Goal: Transaction & Acquisition: Purchase product/service

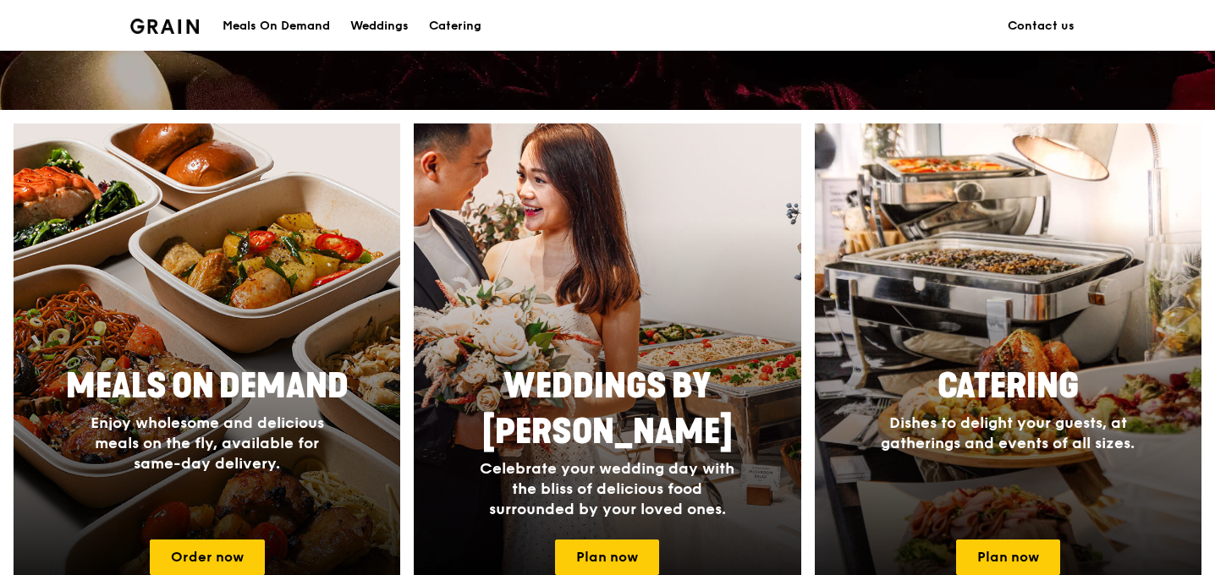
scroll to position [605, 0]
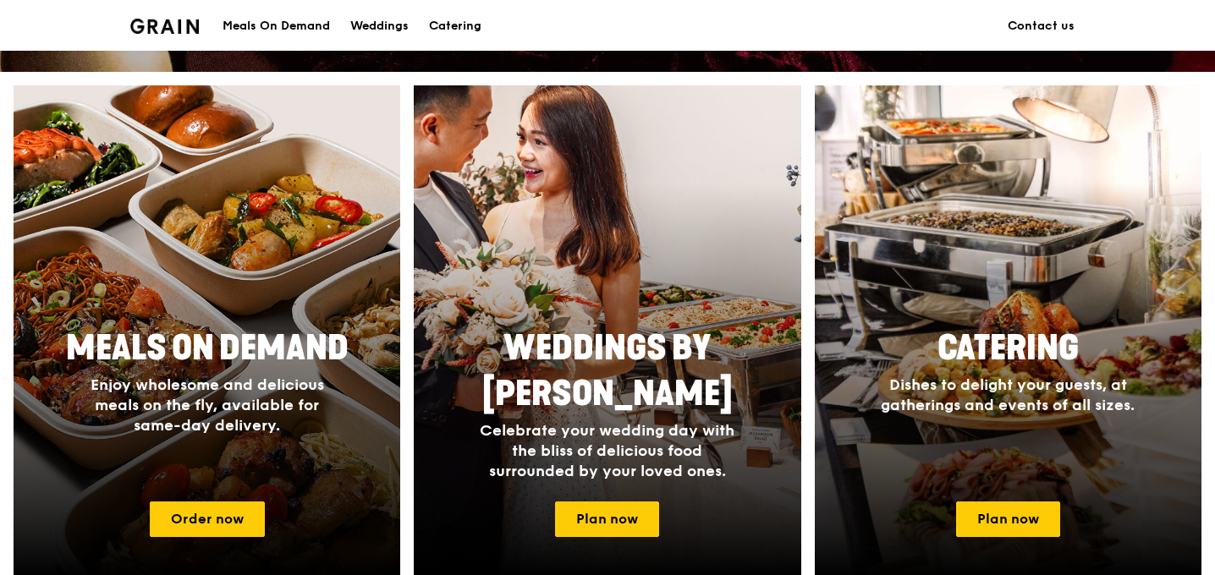
click at [317, 26] on div "Meals On Demand" at bounding box center [275, 26] width 107 height 51
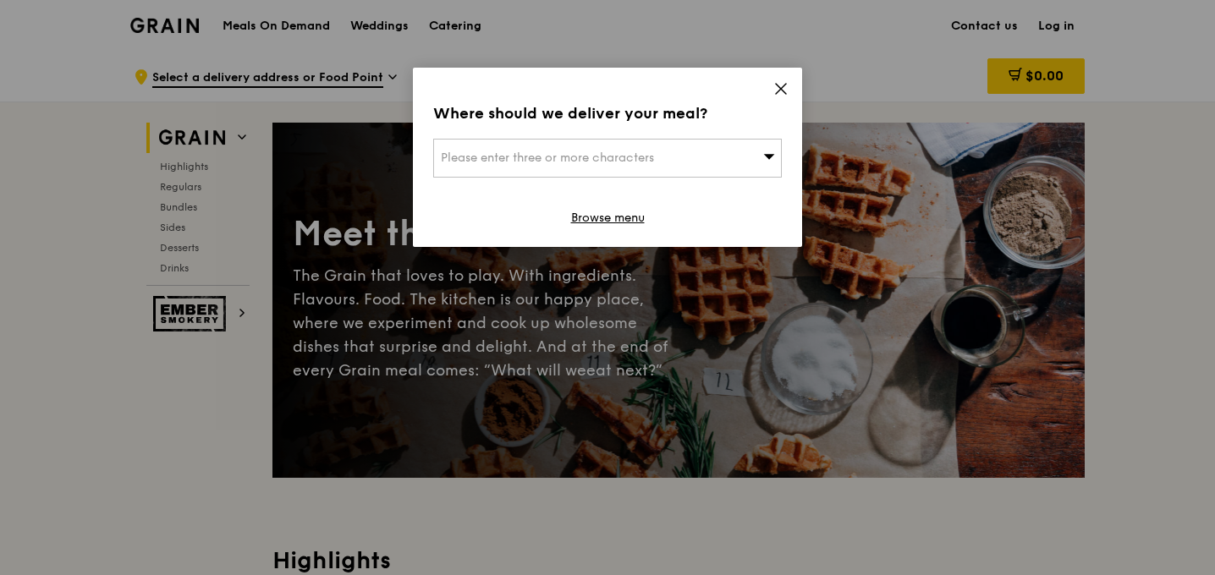
click at [780, 90] on icon at bounding box center [781, 89] width 10 height 10
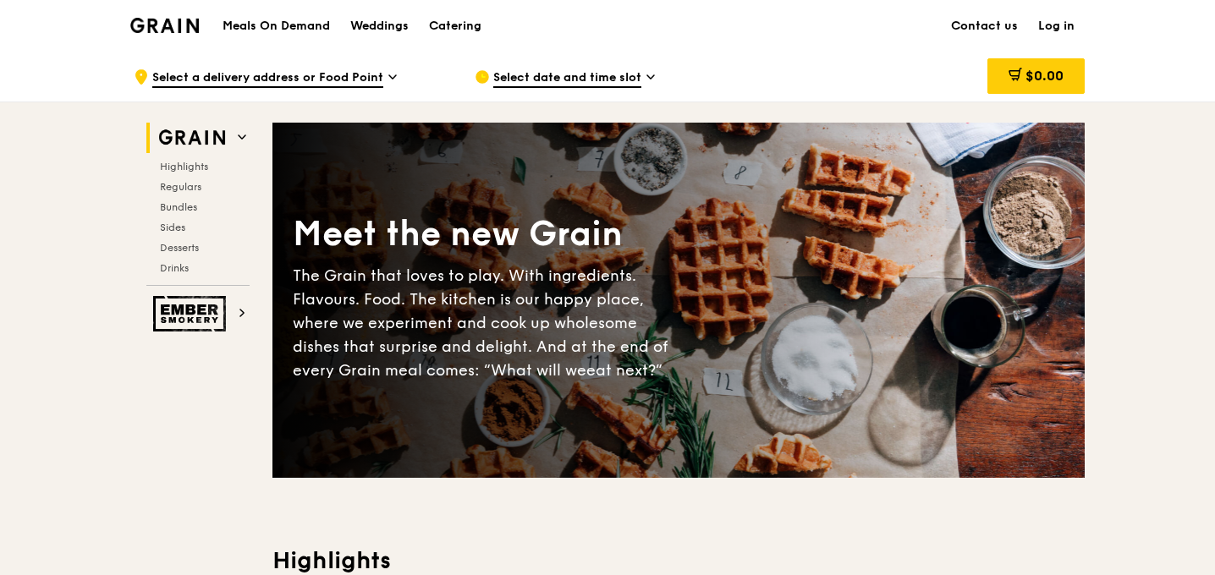
click at [1062, 31] on link "Log in" at bounding box center [1056, 26] width 57 height 51
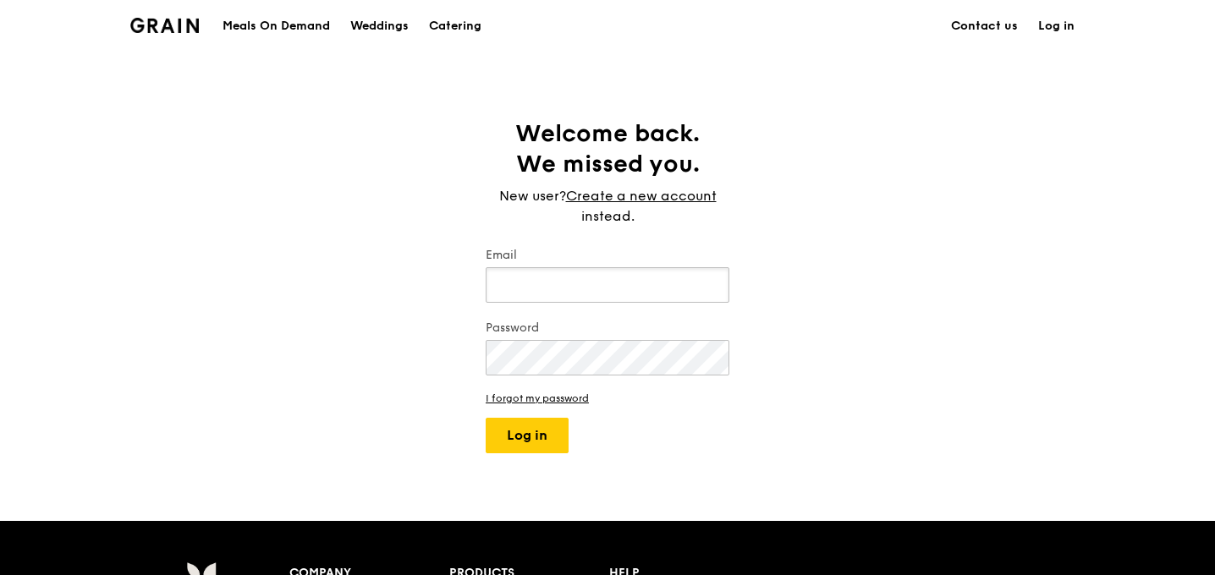
type input "[EMAIL_ADDRESS][DOMAIN_NAME]"
click at [486, 418] on button "Log in" at bounding box center [527, 436] width 83 height 36
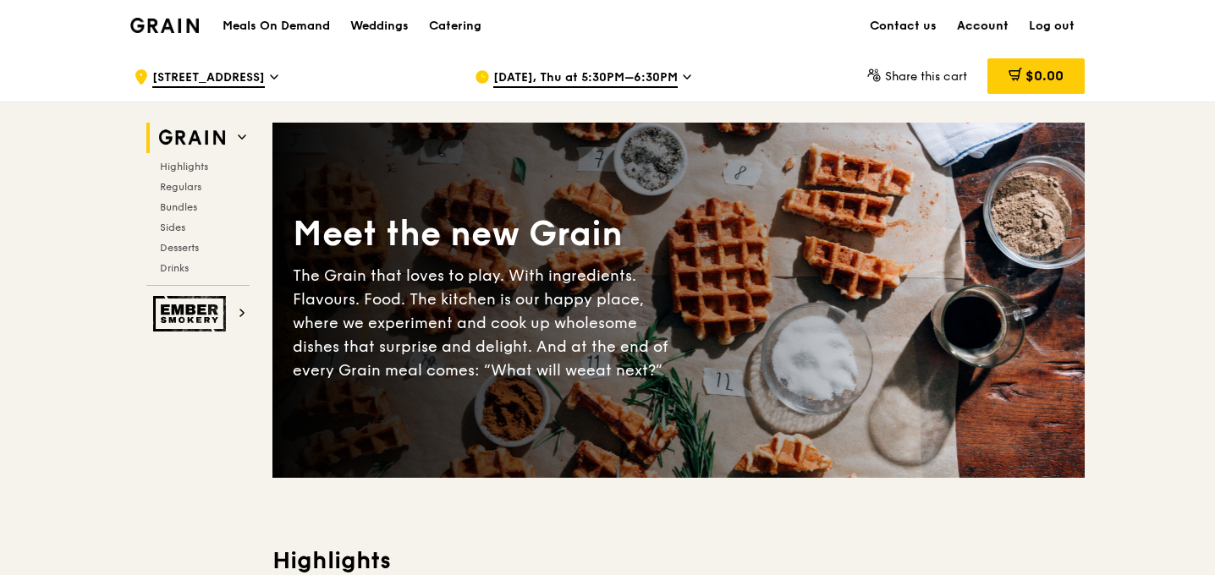
click at [976, 28] on link "Account" at bounding box center [982, 26] width 72 height 51
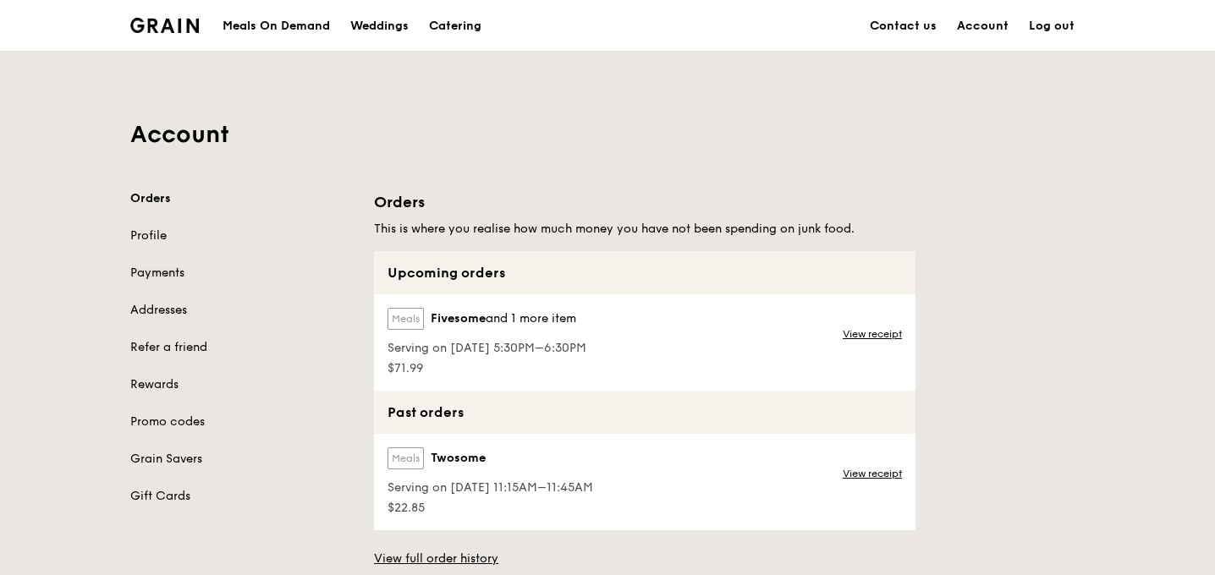
click at [154, 266] on link "Payments" at bounding box center [241, 273] width 223 height 17
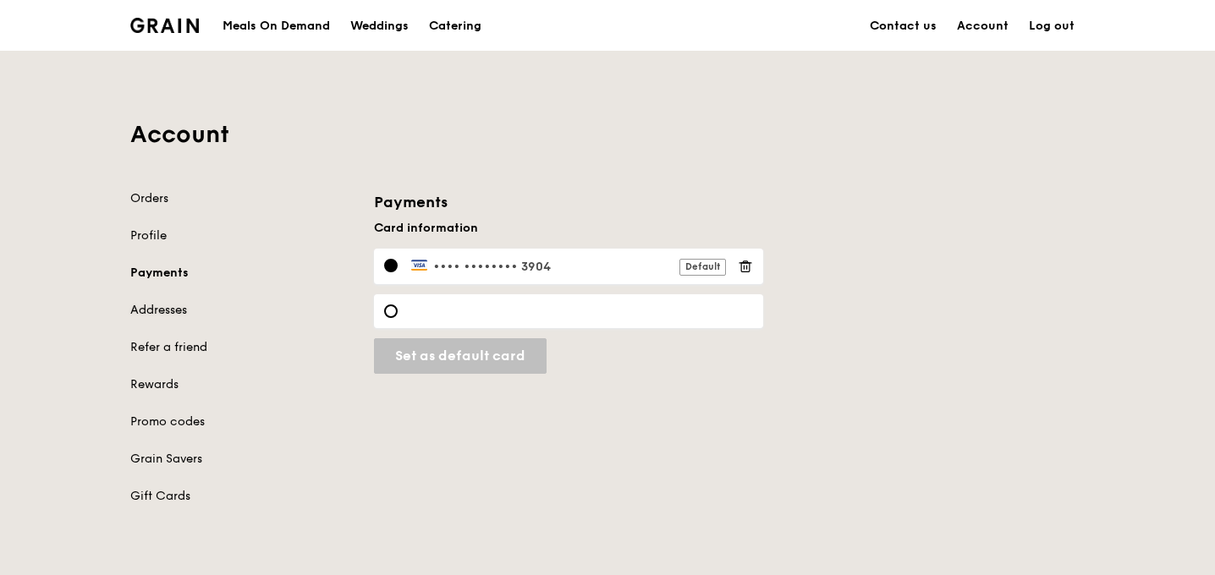
click at [150, 306] on link "Addresses" at bounding box center [241, 310] width 223 height 17
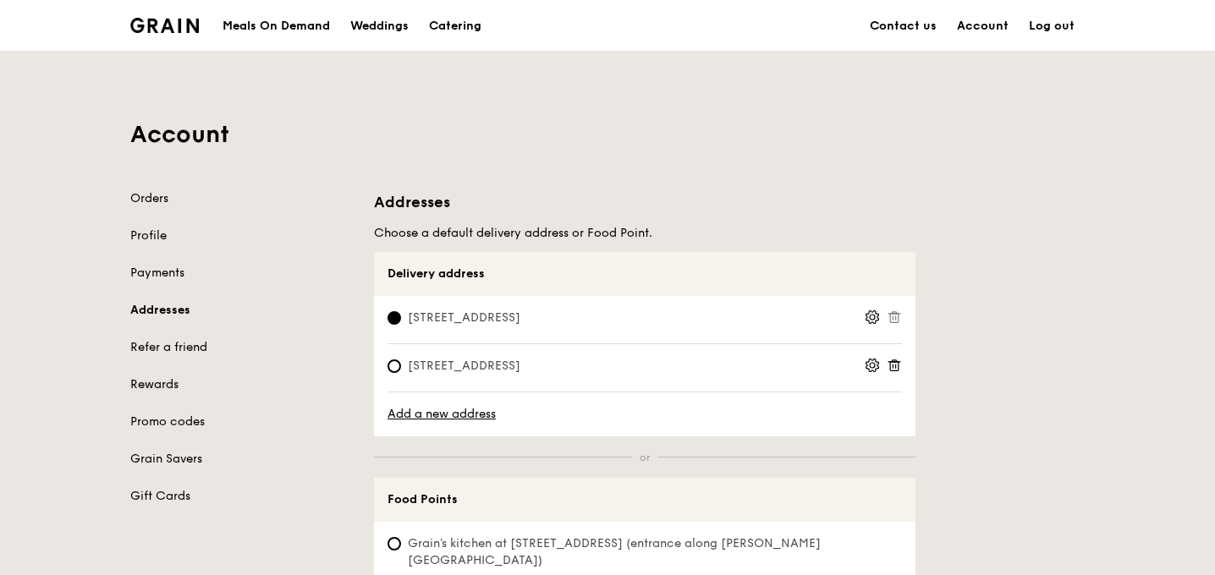
click at [143, 381] on link "Rewards" at bounding box center [241, 384] width 223 height 17
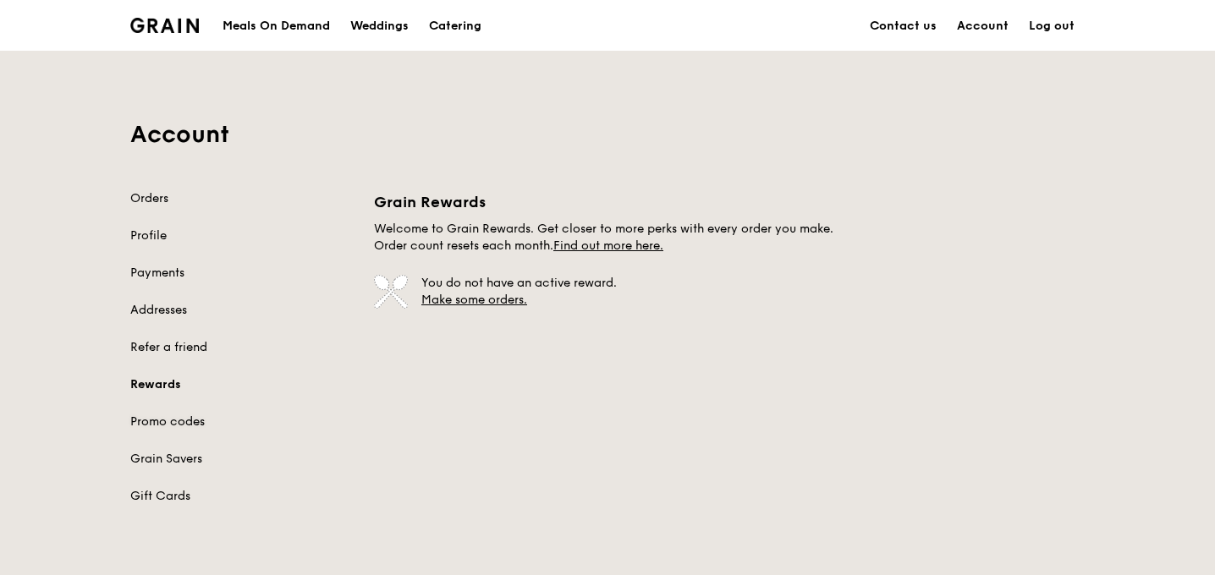
click at [186, 418] on link "Promo codes" at bounding box center [241, 422] width 223 height 17
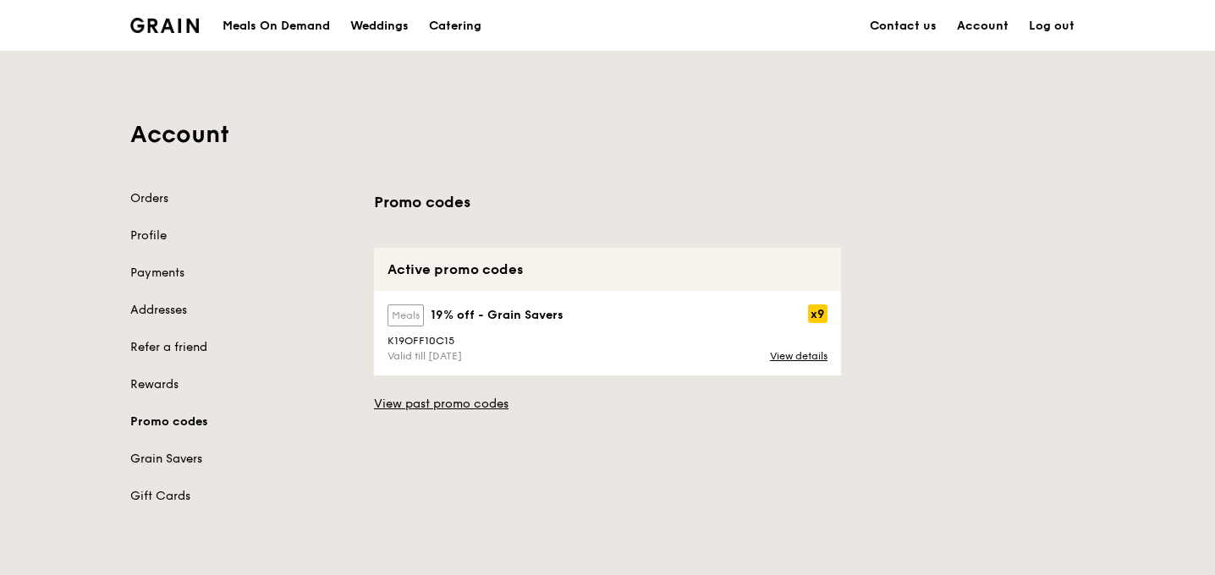
click at [158, 463] on link "Grain Savers" at bounding box center [241, 459] width 223 height 17
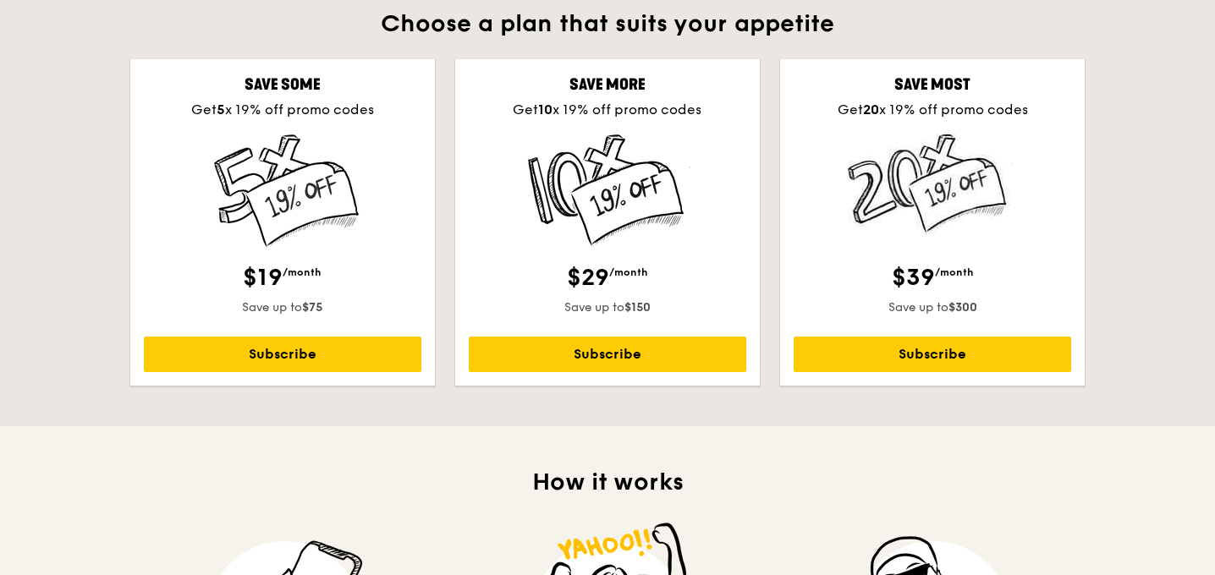
scroll to position [507, 0]
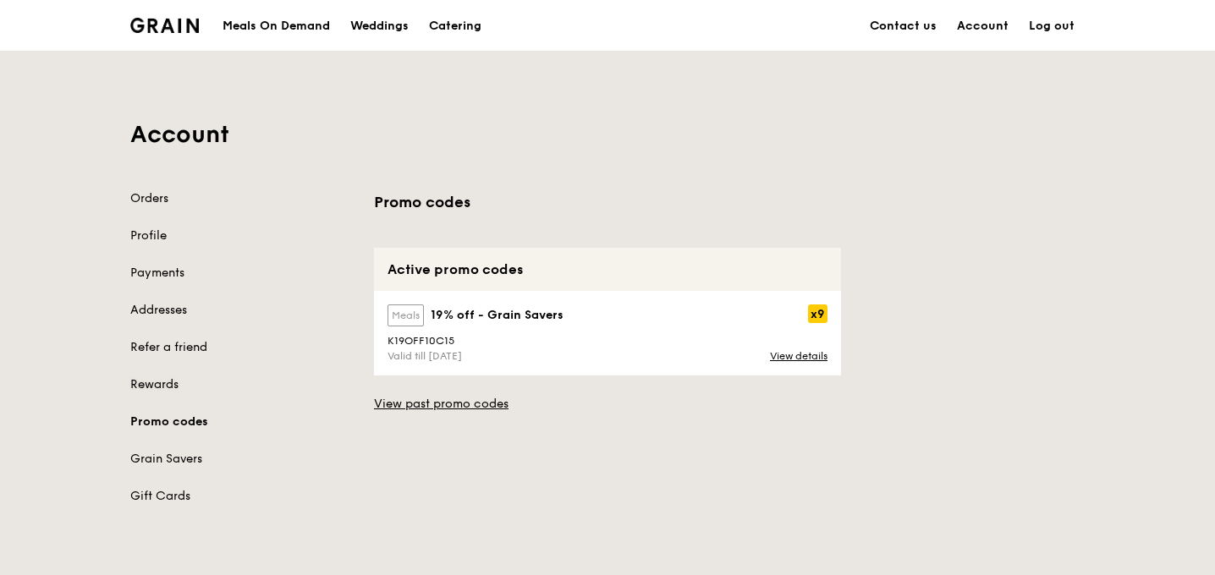
click at [153, 383] on link "Rewards" at bounding box center [241, 384] width 223 height 17
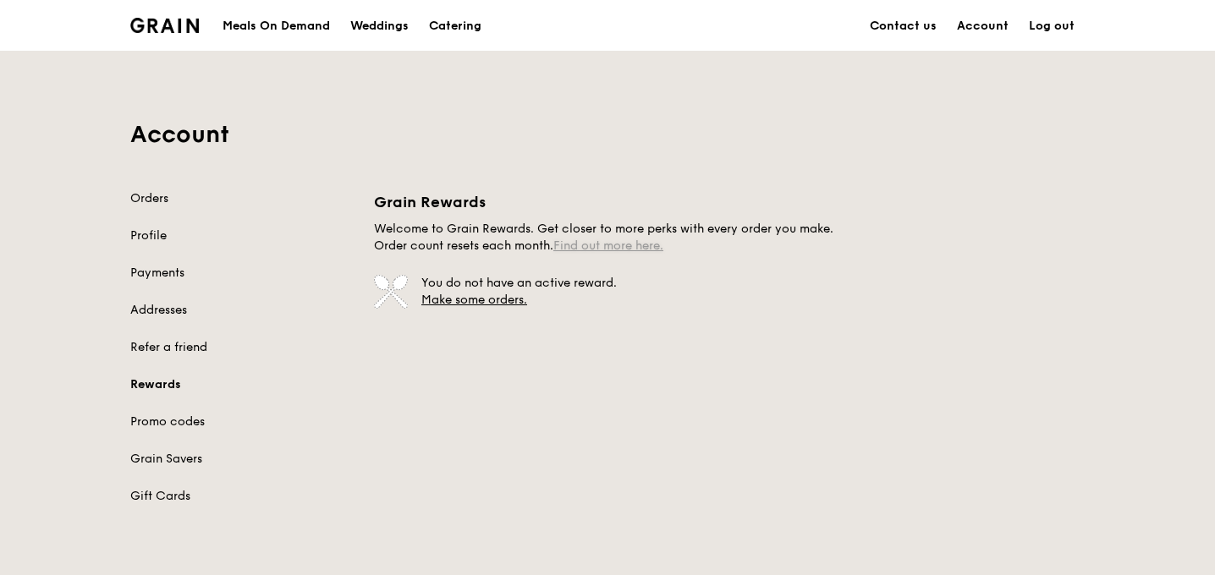
click at [604, 248] on link "Find out more here." at bounding box center [608, 246] width 110 height 14
click at [978, 31] on link "Account" at bounding box center [982, 26] width 72 height 51
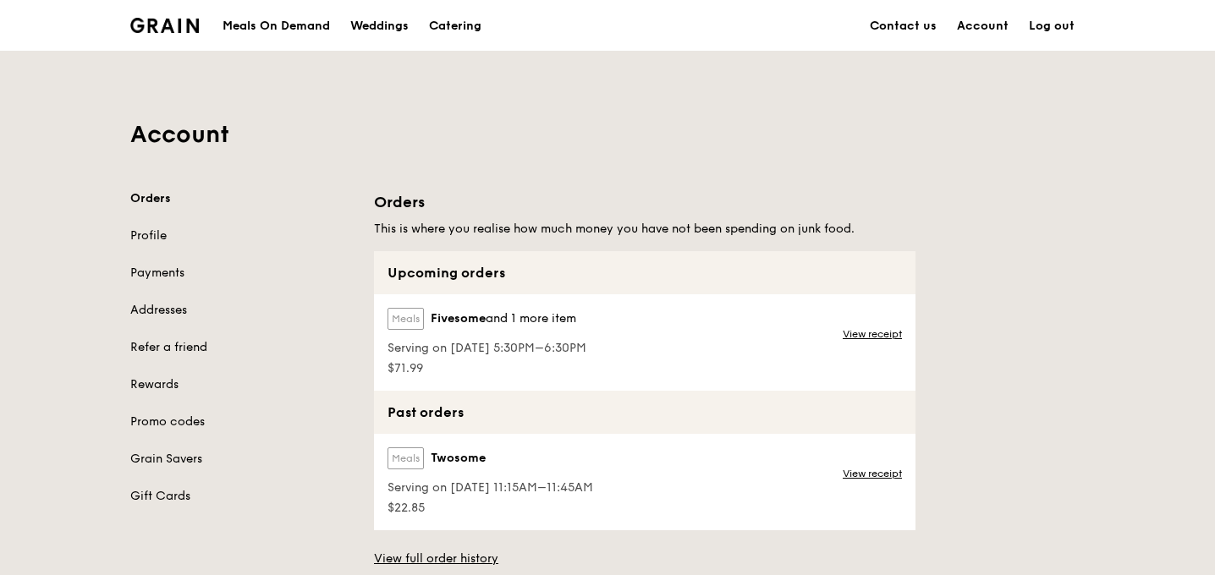
click at [249, 25] on div "Meals On Demand" at bounding box center [275, 26] width 107 height 51
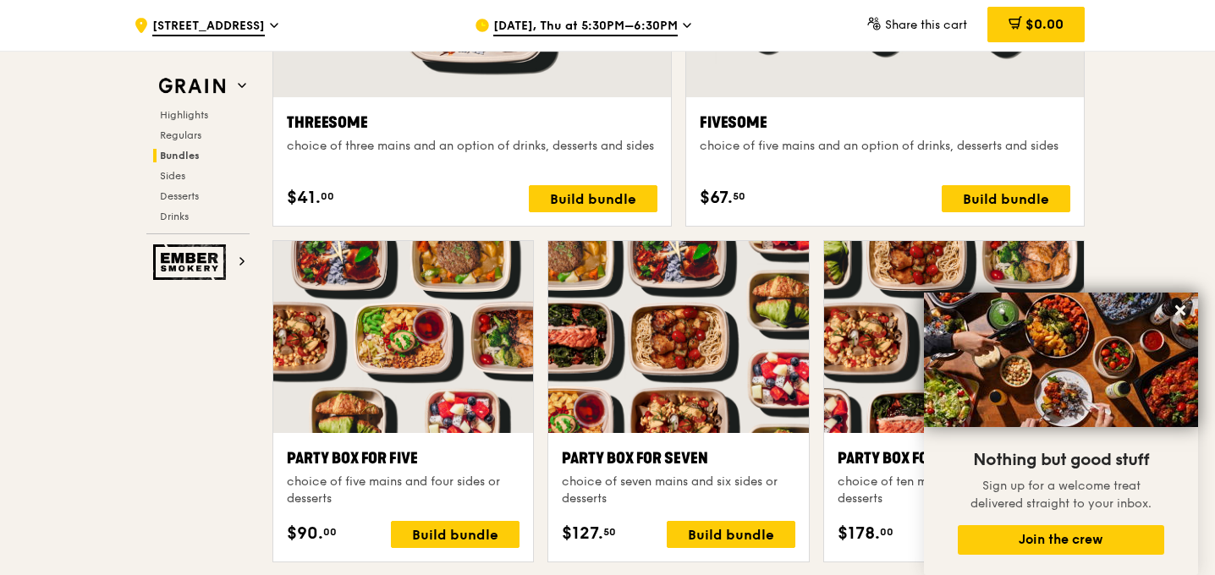
scroll to position [3178, 0]
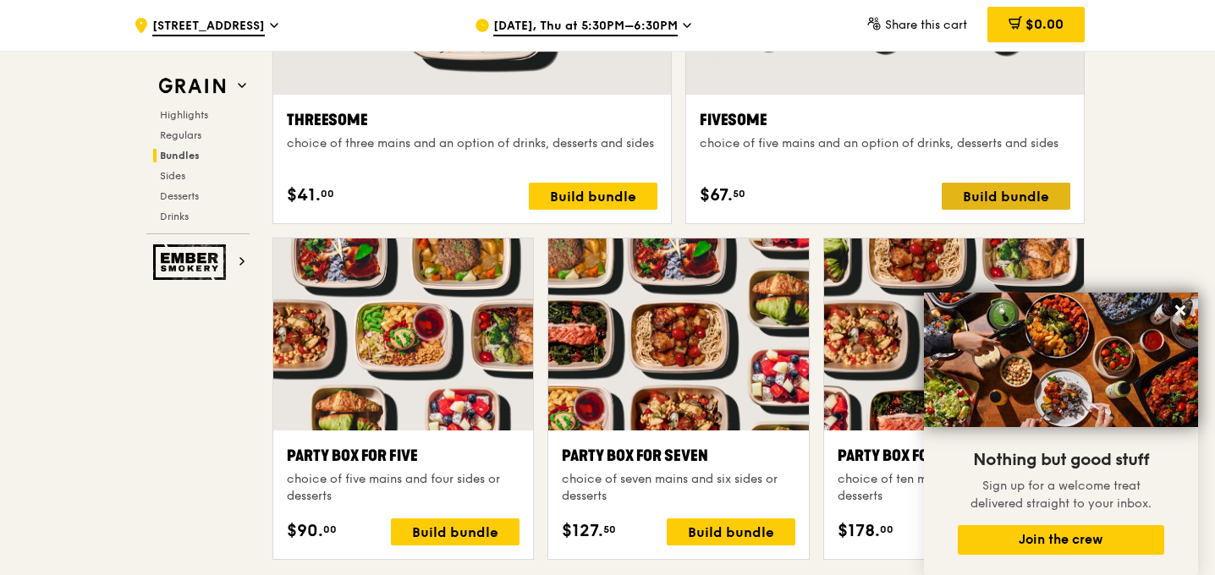
click at [1009, 202] on div "Build bundle" at bounding box center [1005, 196] width 129 height 27
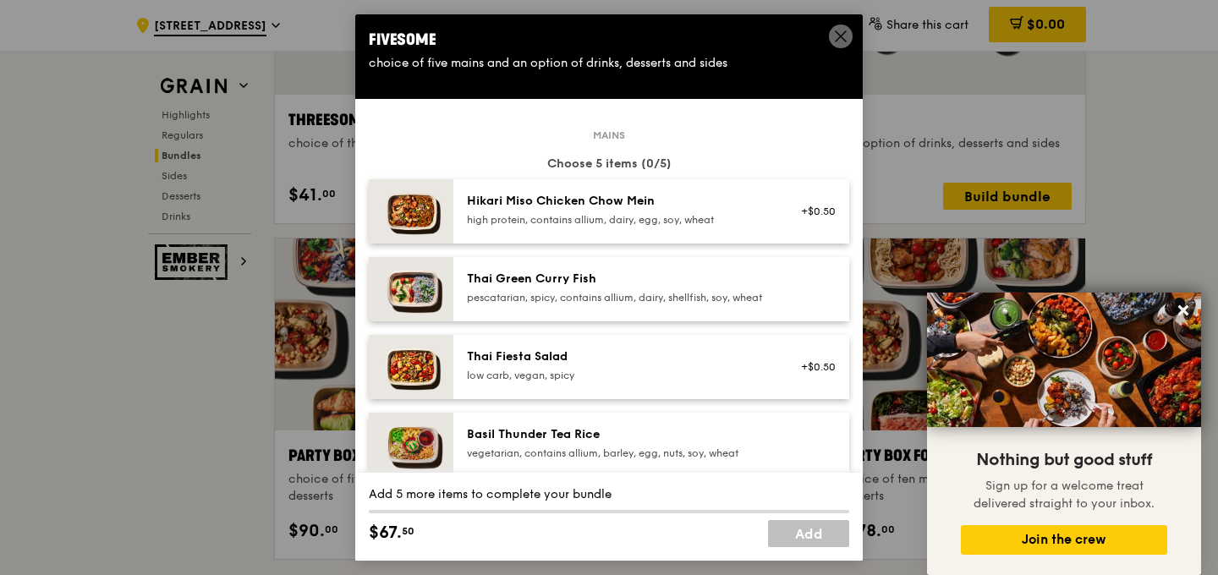
click at [536, 289] on div "Thai Green [PERSON_NAME] Fish pescatarian, spicy, contains allium, dairy, shell…" at bounding box center [619, 288] width 304 height 34
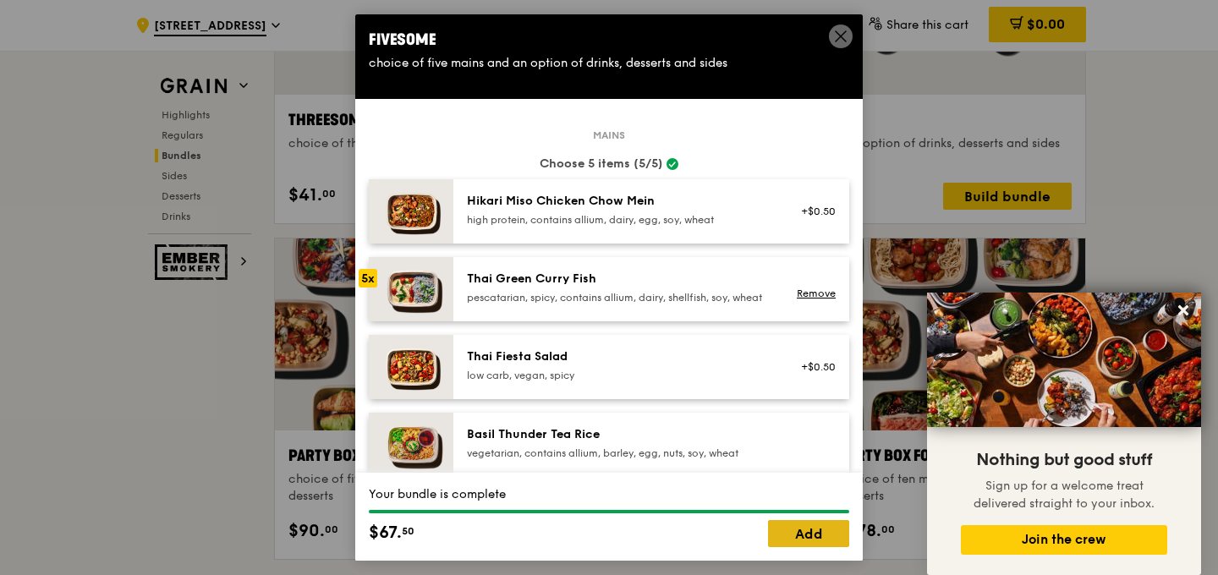
click at [791, 533] on link "Add" at bounding box center [808, 533] width 81 height 27
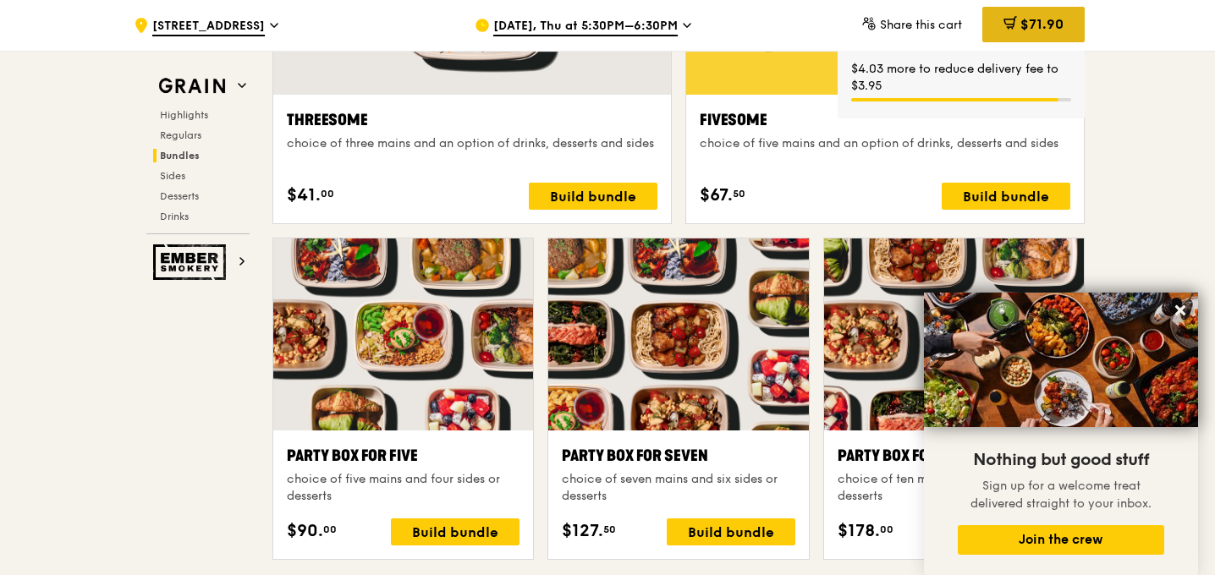
click at [1031, 34] on div "$71.90" at bounding box center [1033, 25] width 102 height 36
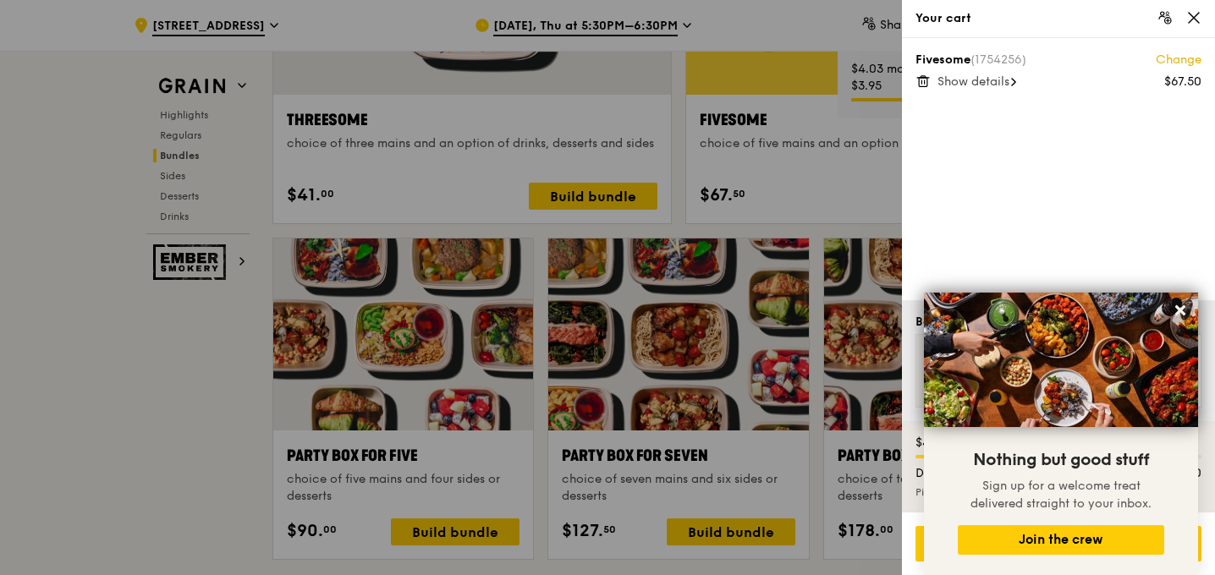
scroll to position [3177, 0]
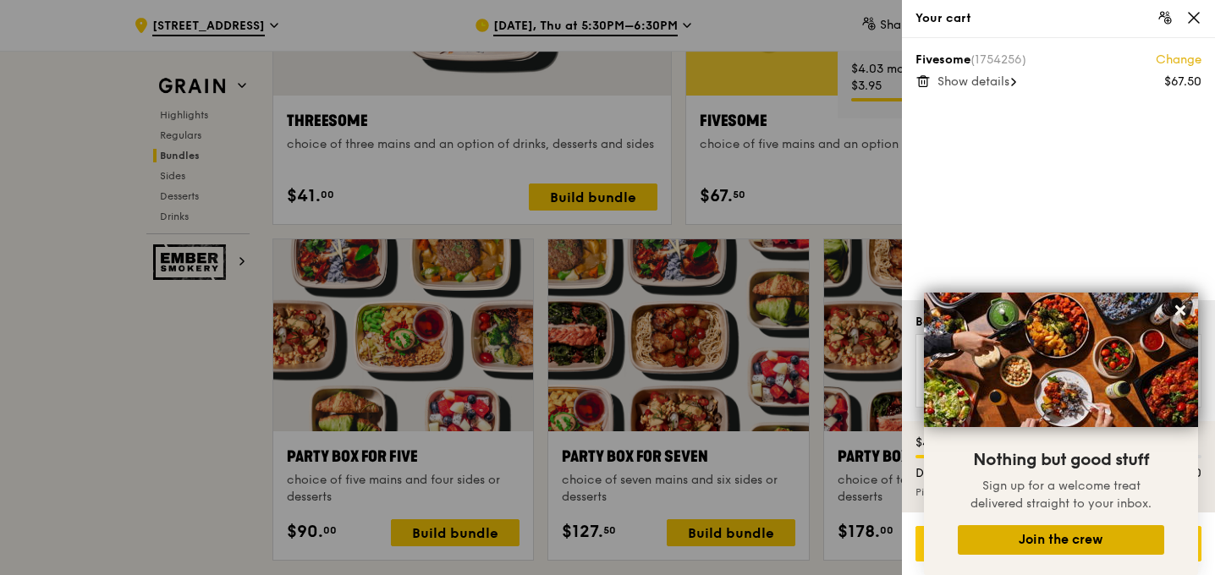
click at [1025, 534] on button "Join the crew" at bounding box center [1060, 540] width 206 height 30
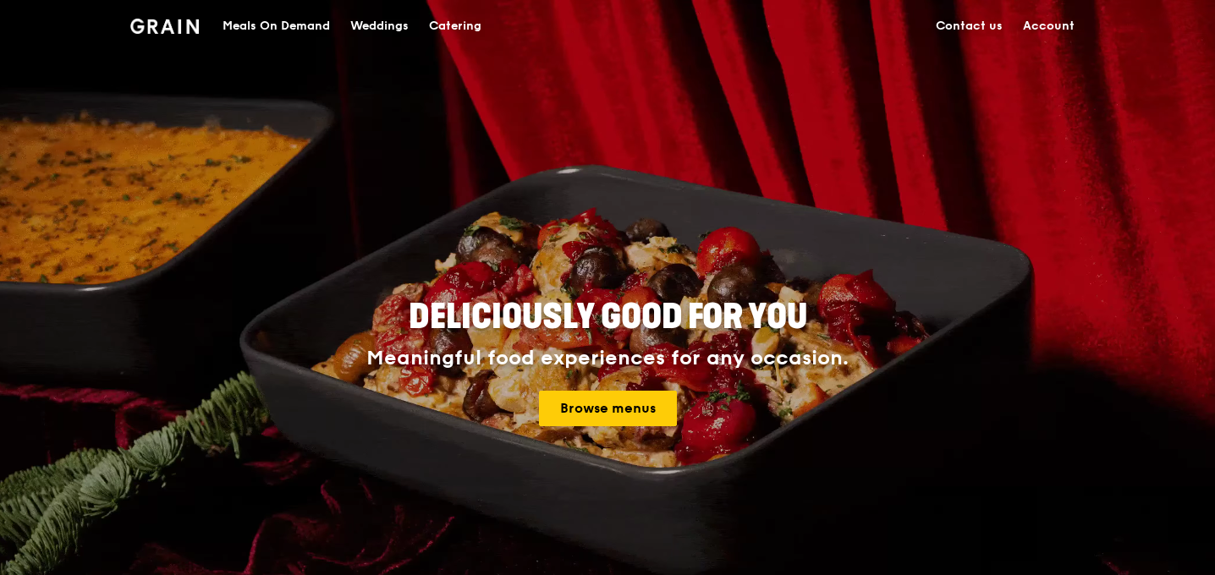
click at [276, 16] on div "Meals On Demand" at bounding box center [275, 26] width 107 height 51
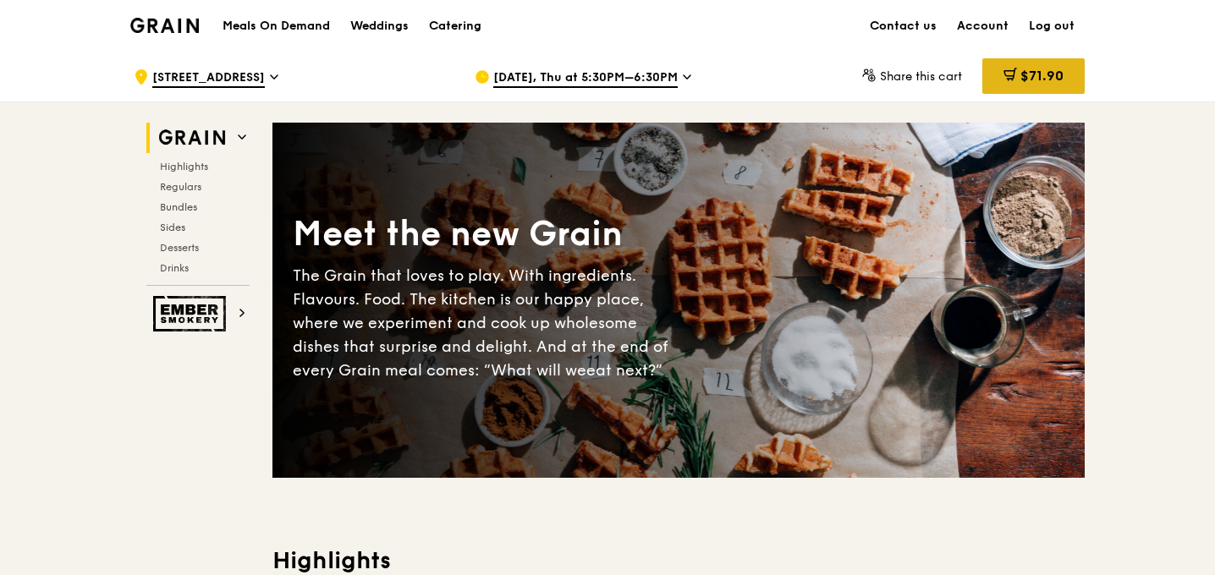
click at [1037, 63] on div "$71.90" at bounding box center [1033, 76] width 102 height 36
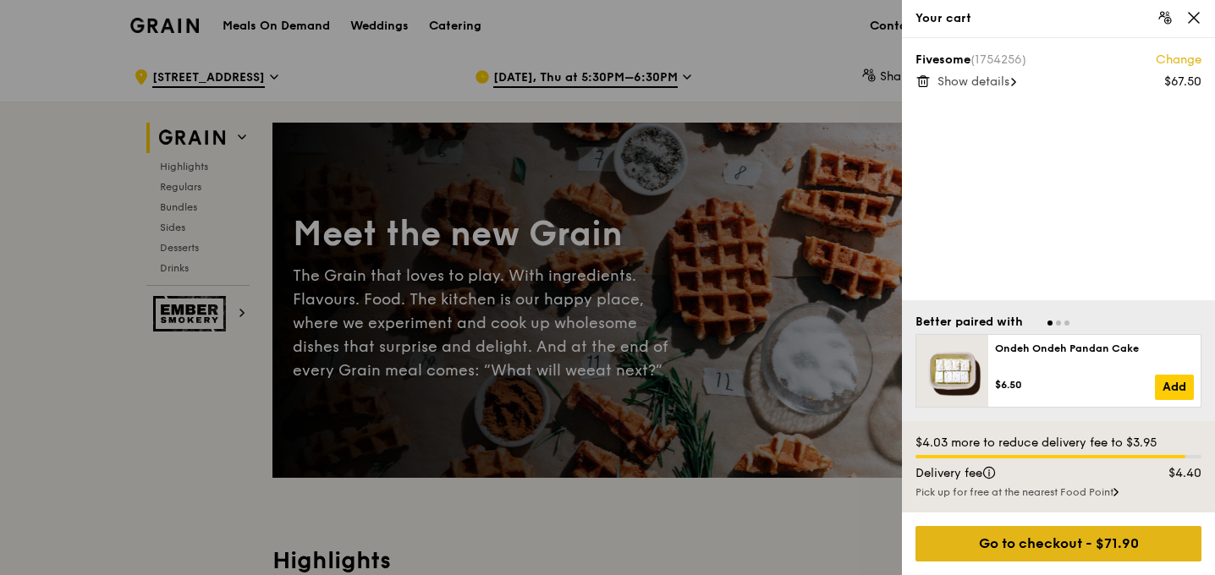
click at [1026, 530] on div "Go to checkout - $71.90" at bounding box center [1058, 544] width 286 height 36
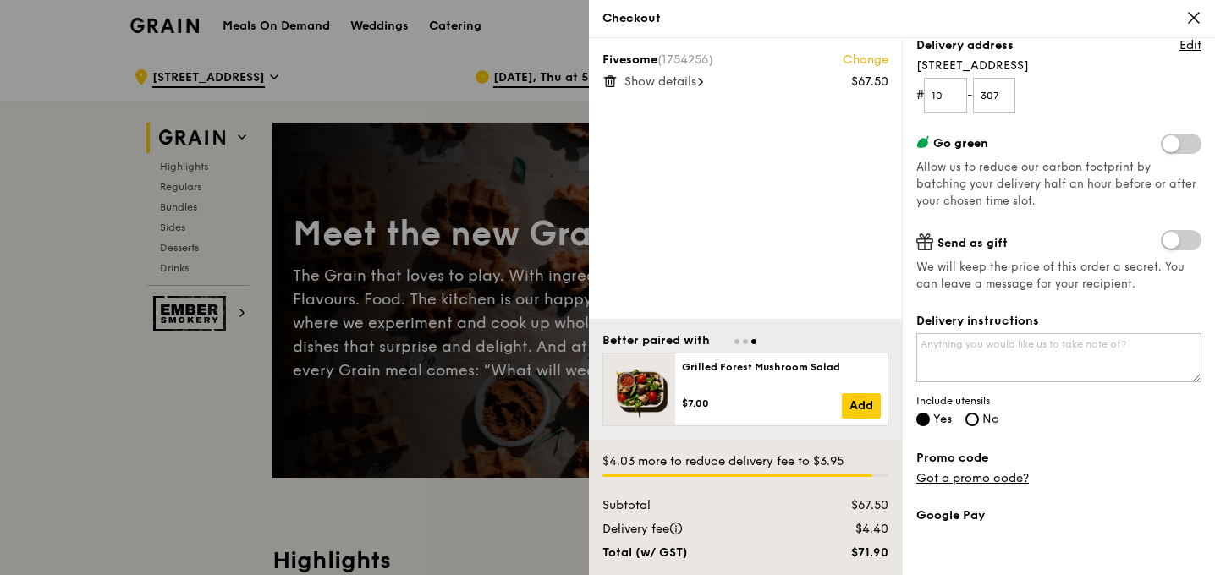
scroll to position [156, 0]
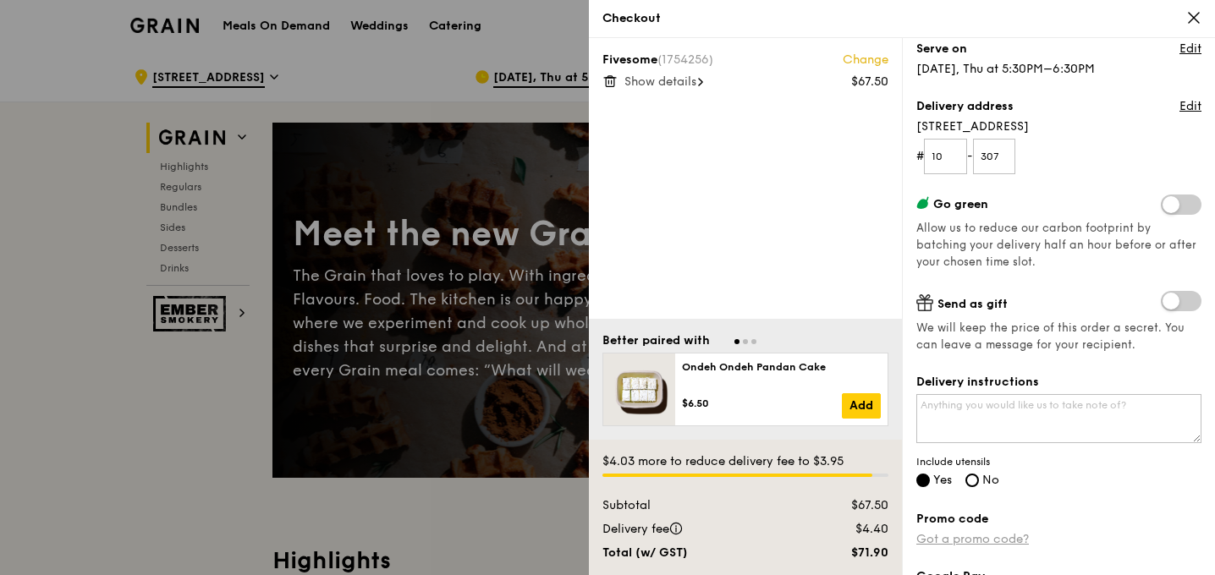
click at [930, 538] on link "Got a promo code?" at bounding box center [972, 539] width 112 height 14
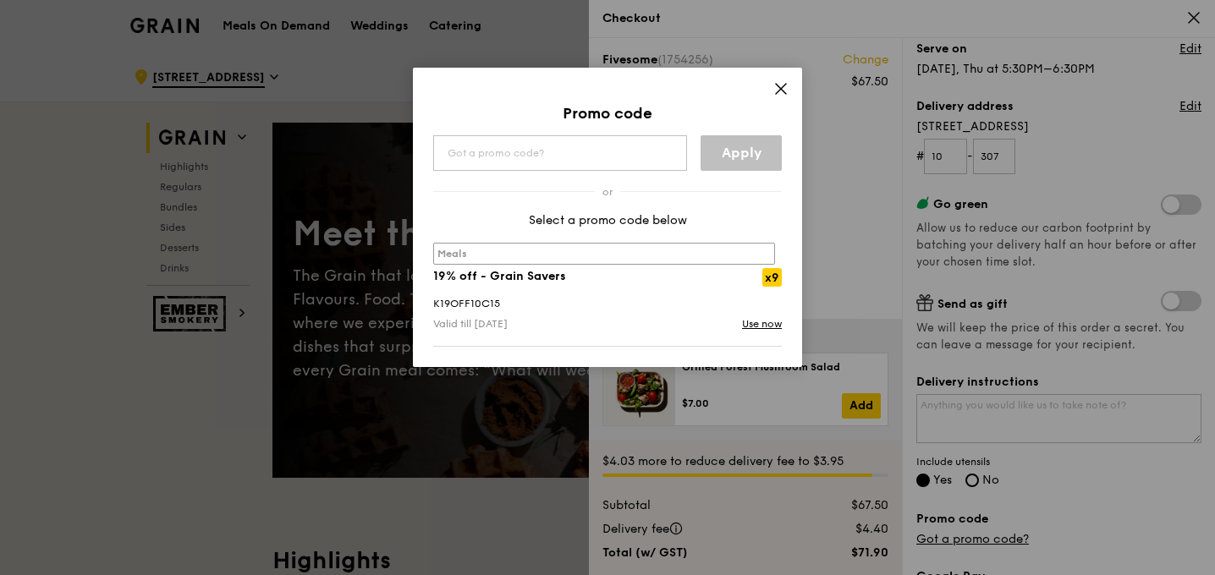
click at [777, 91] on icon at bounding box center [781, 89] width 10 height 10
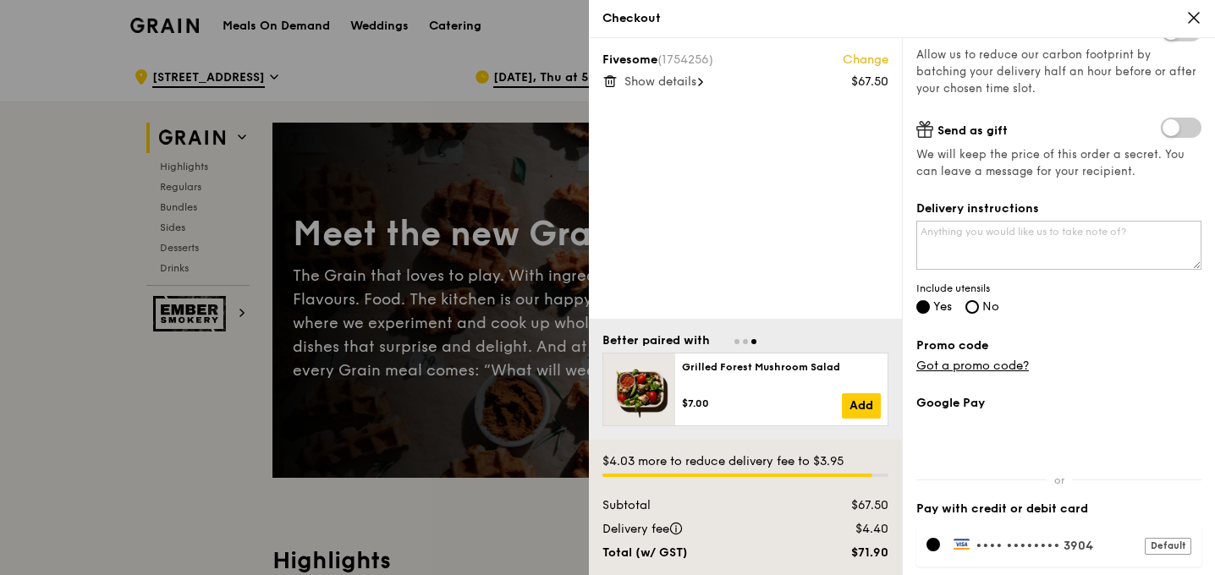
scroll to position [448, 0]
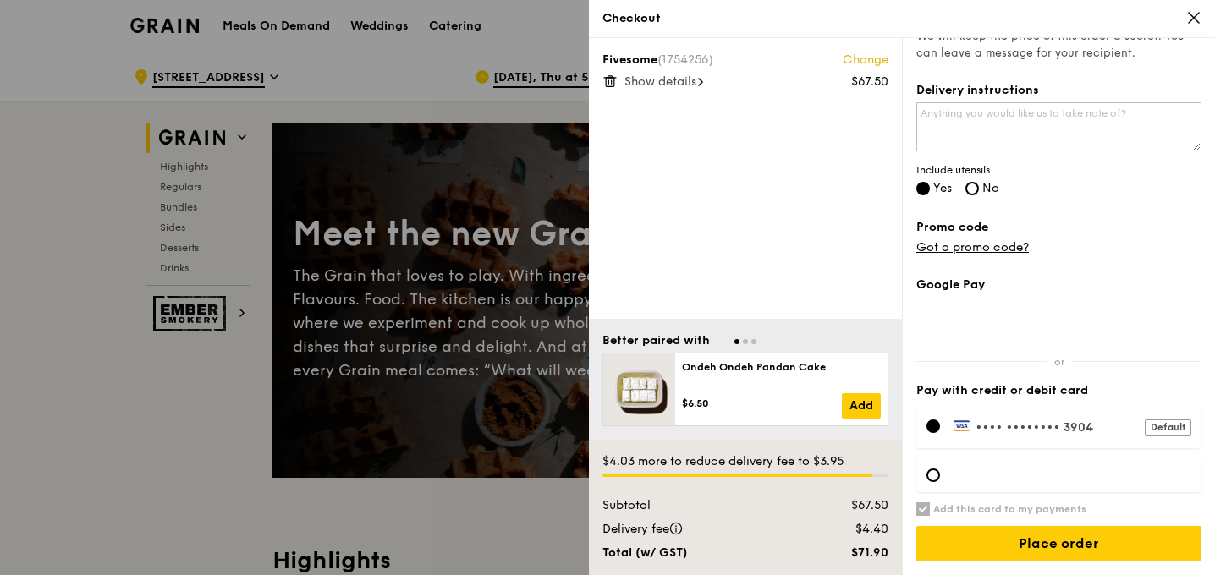
click at [606, 86] on icon at bounding box center [610, 82] width 8 height 8
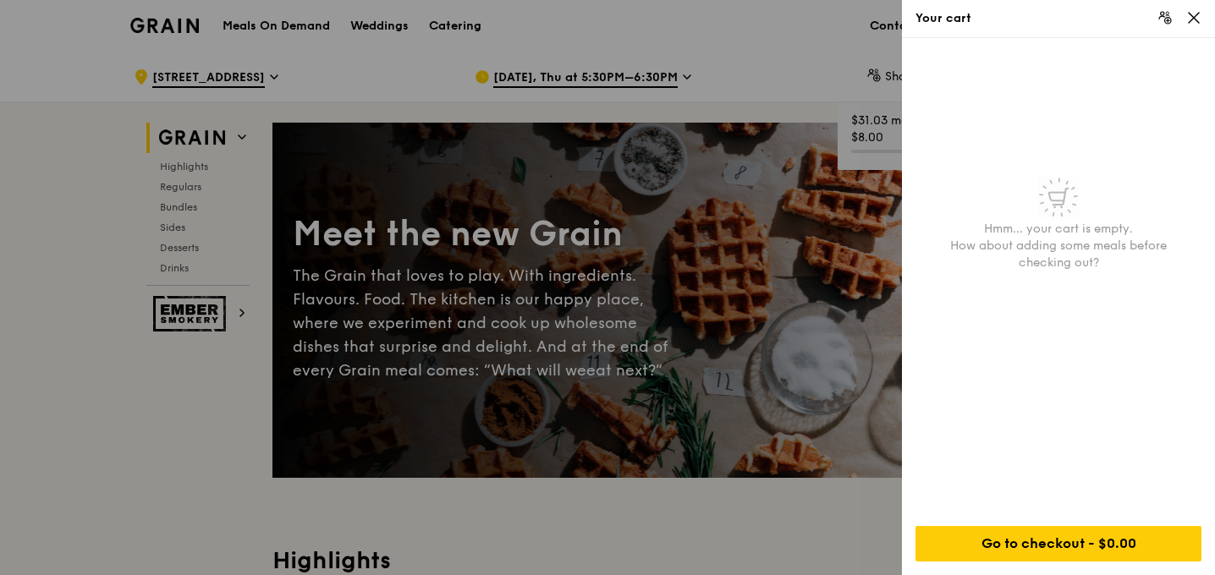
click at [1203, 10] on div "Your cart" at bounding box center [1058, 19] width 313 height 38
click at [1196, 14] on icon at bounding box center [1193, 18] width 10 height 10
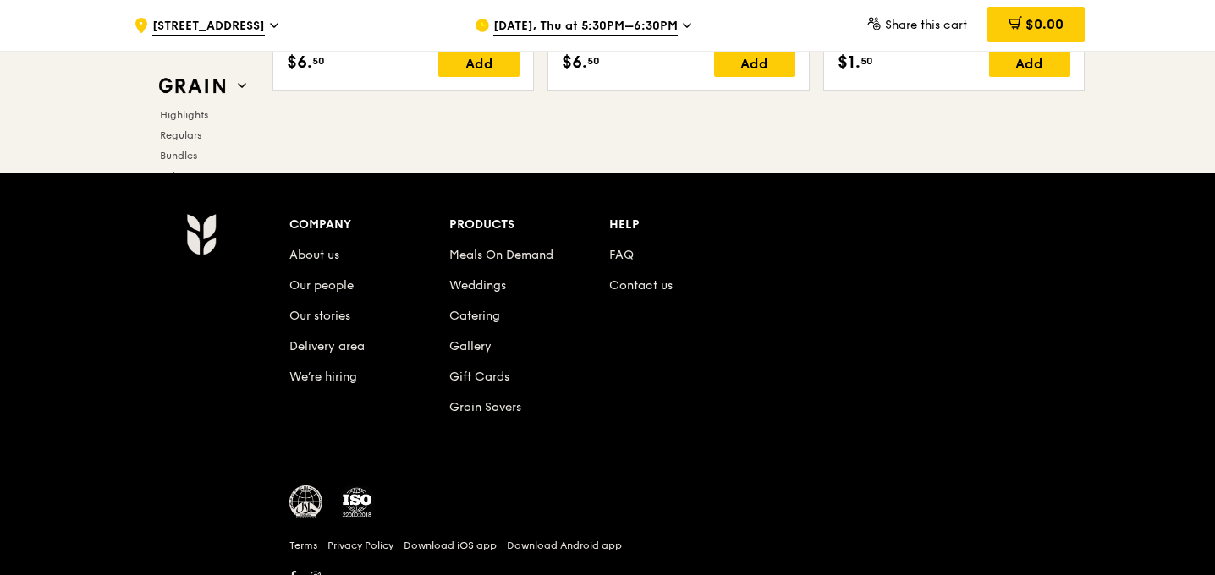
scroll to position [7138, 0]
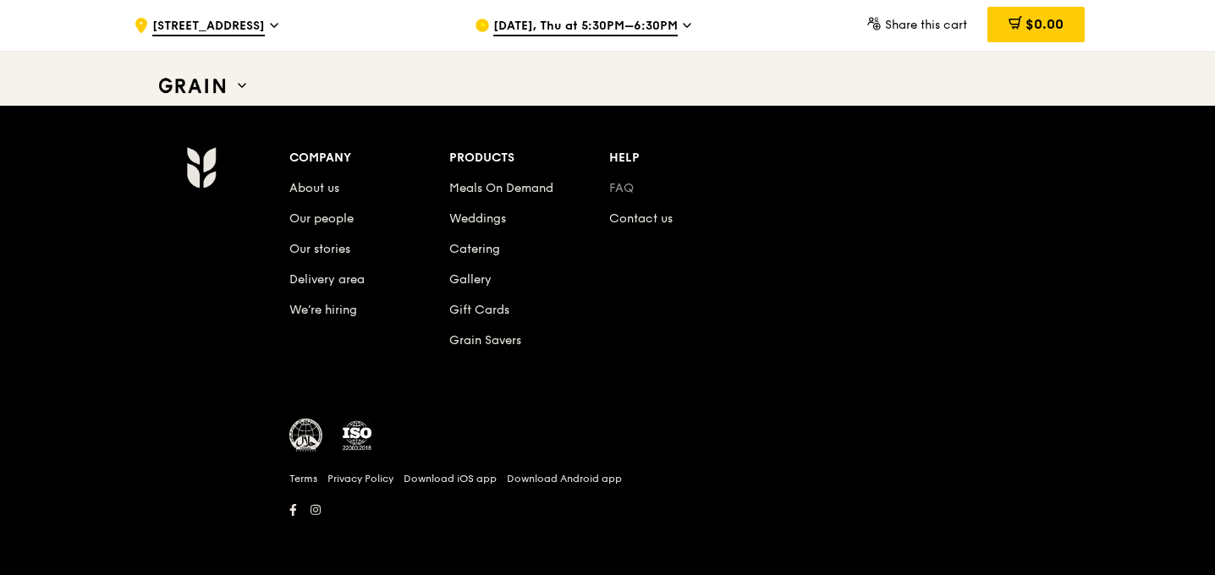
click at [622, 190] on link "FAQ" at bounding box center [621, 188] width 25 height 14
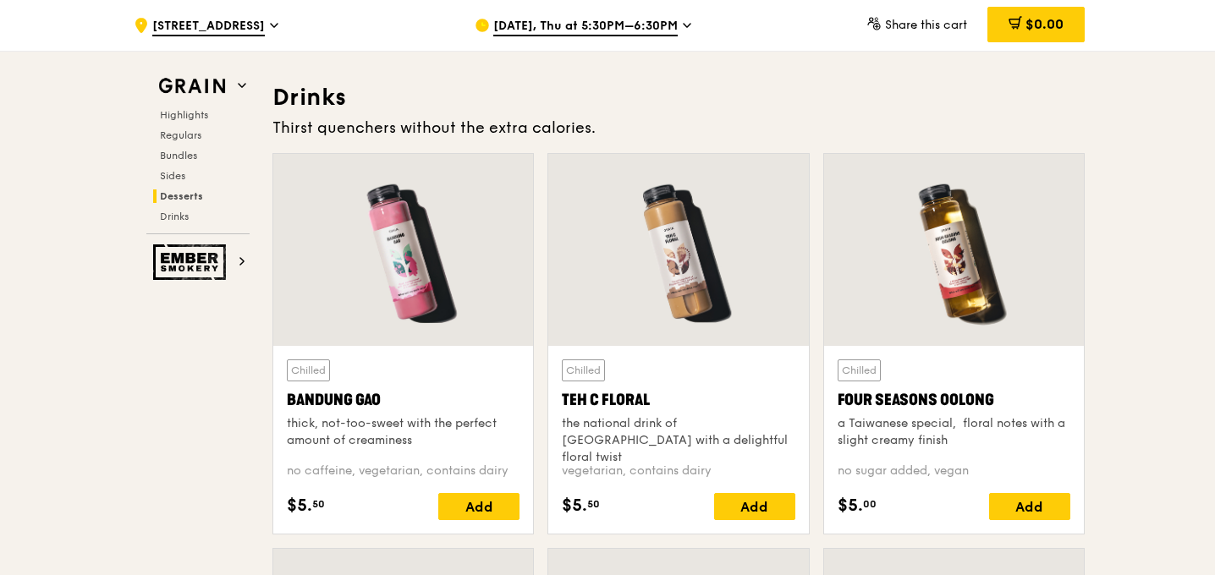
scroll to position [5831, 0]
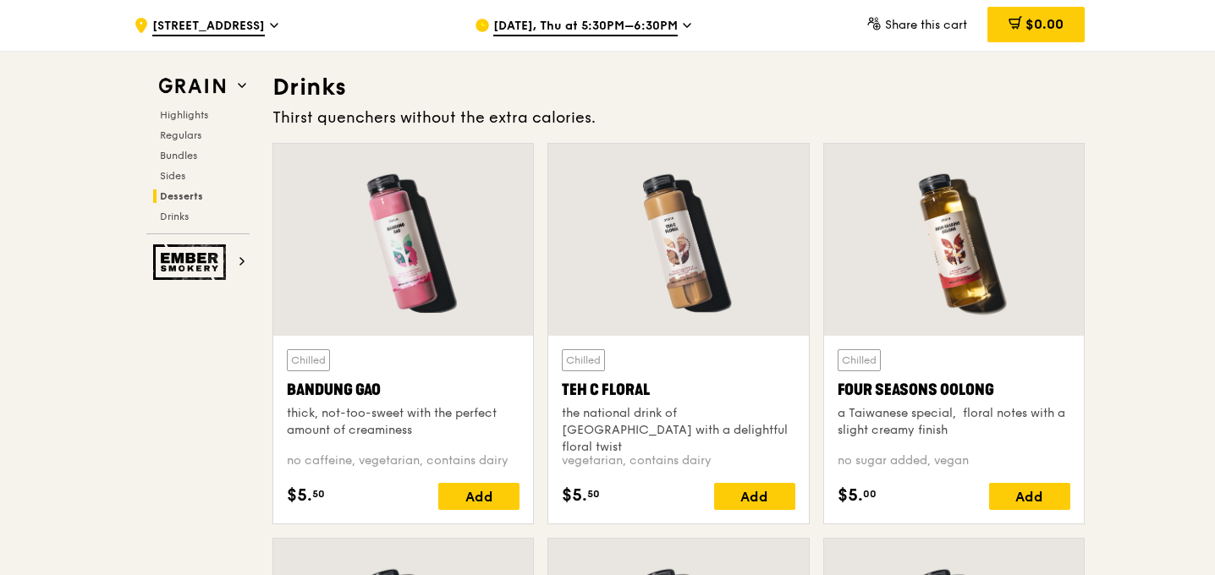
click at [425, 272] on div at bounding box center [403, 240] width 260 height 192
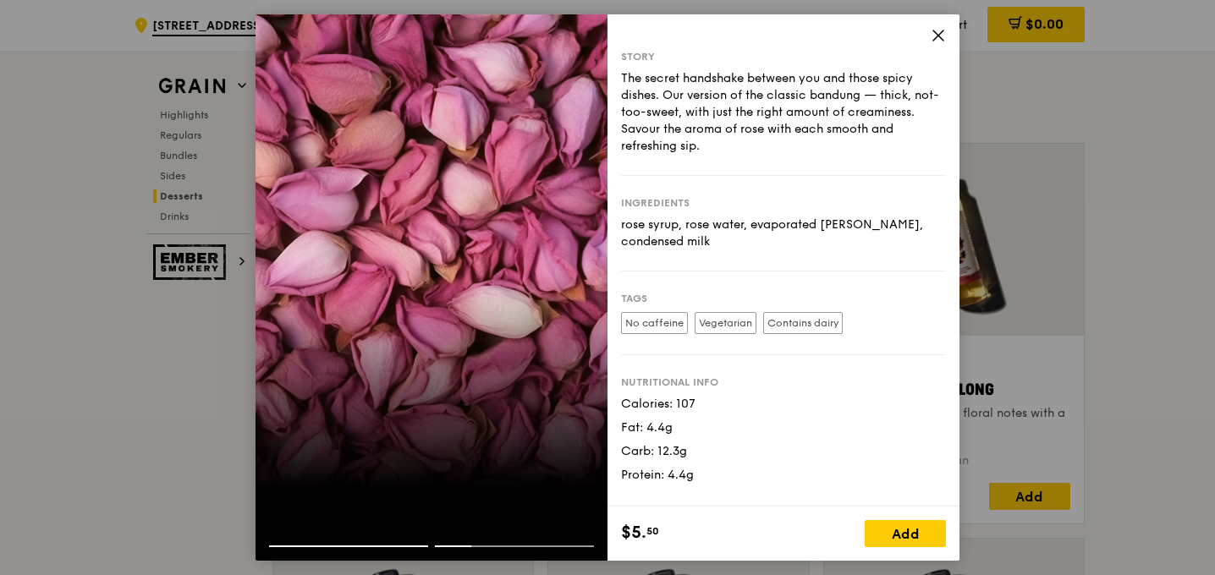
click at [942, 37] on icon at bounding box center [937, 35] width 15 height 15
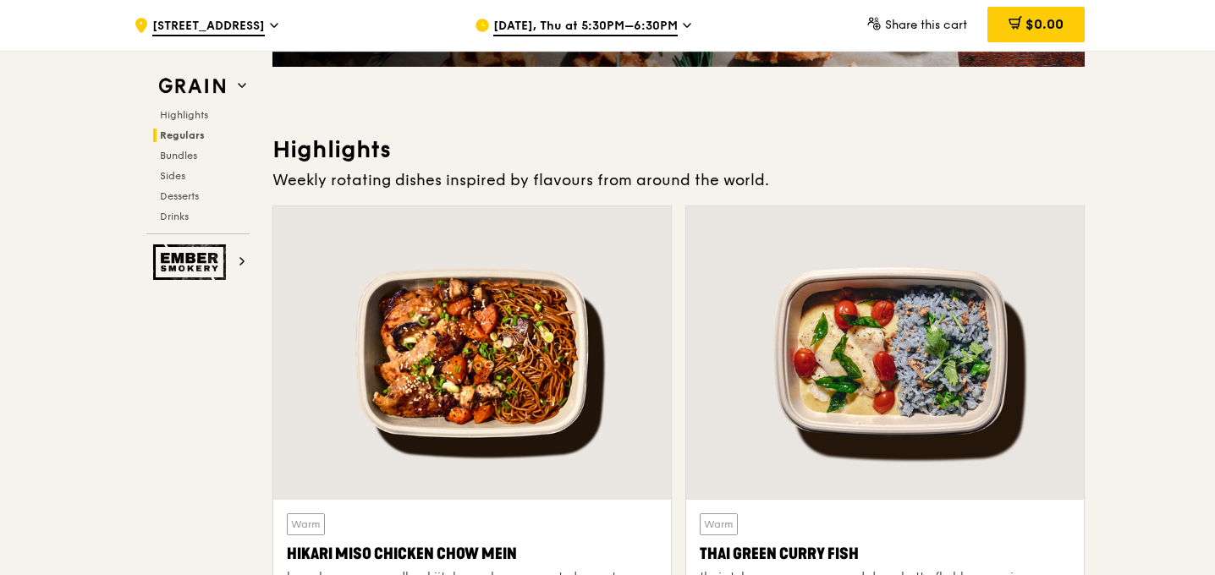
scroll to position [0, 0]
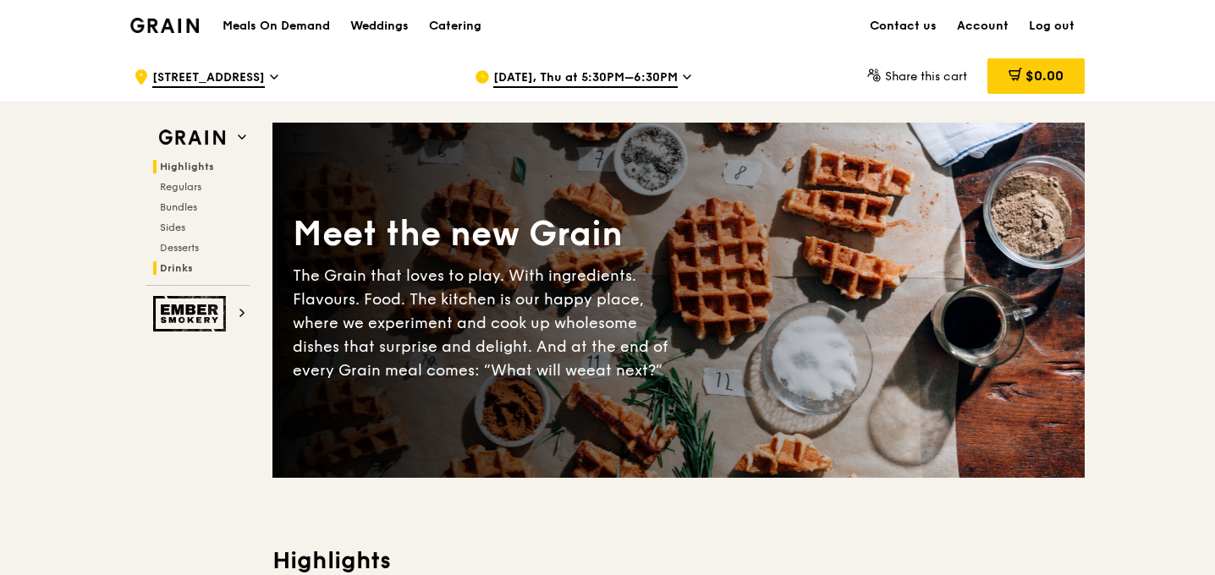
click at [179, 266] on span "Drinks" at bounding box center [176, 268] width 33 height 12
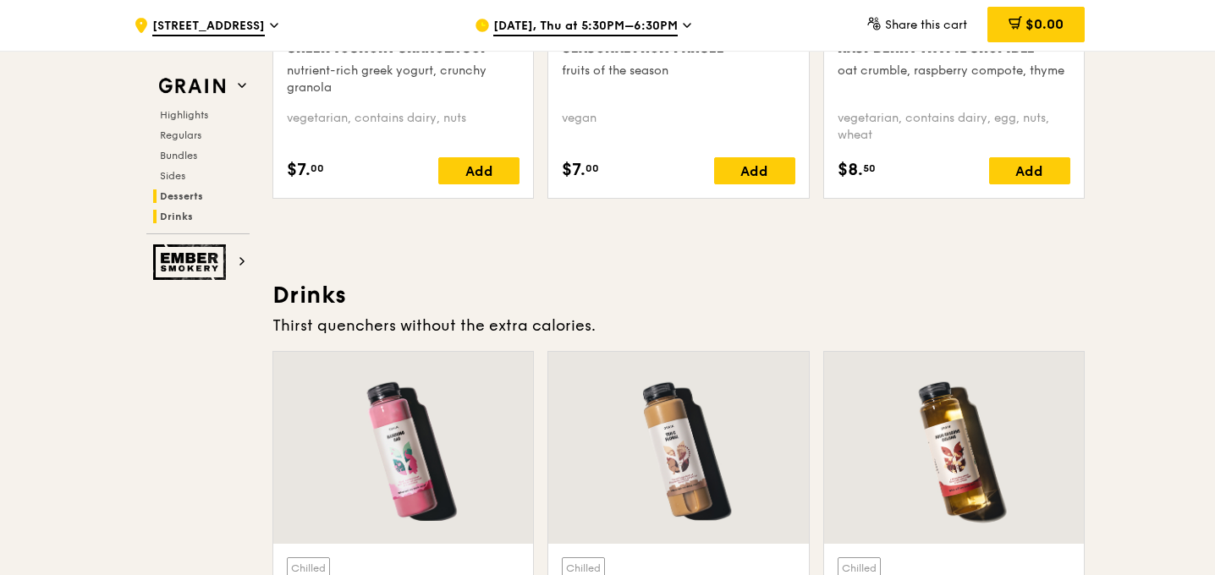
scroll to position [5836, 0]
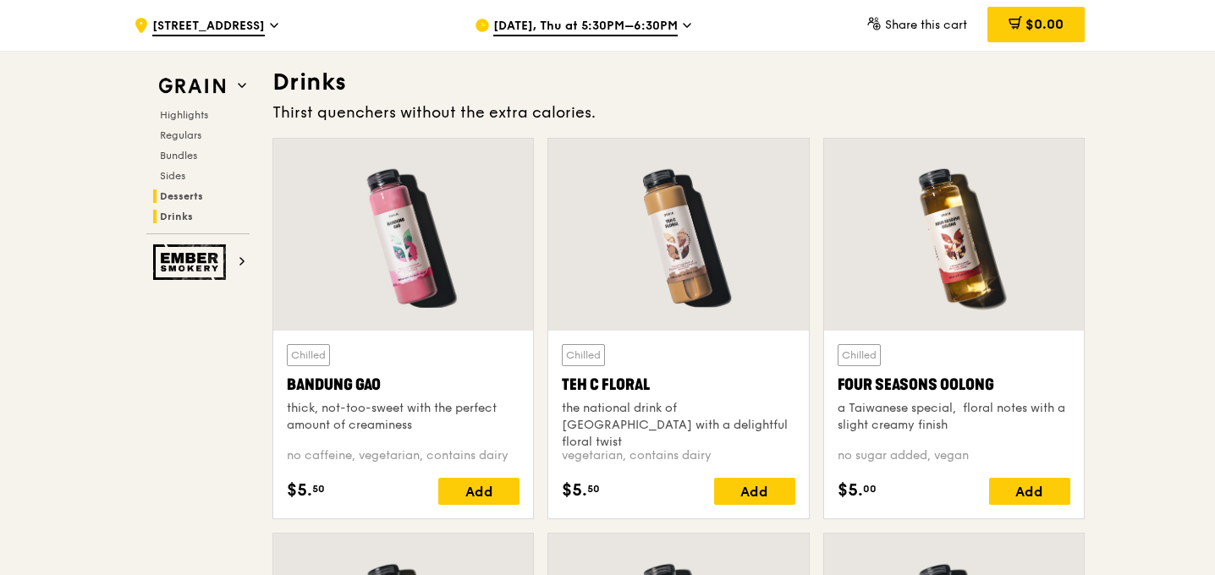
click at [182, 194] on span "Desserts" at bounding box center [181, 196] width 43 height 12
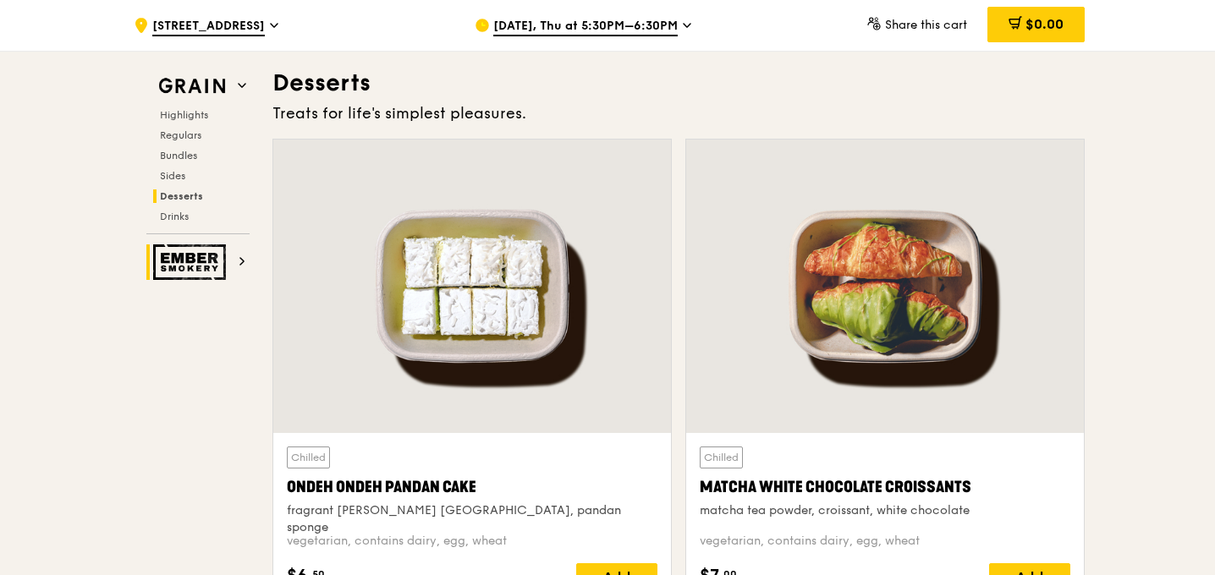
click at [200, 256] on img at bounding box center [192, 262] width 78 height 36
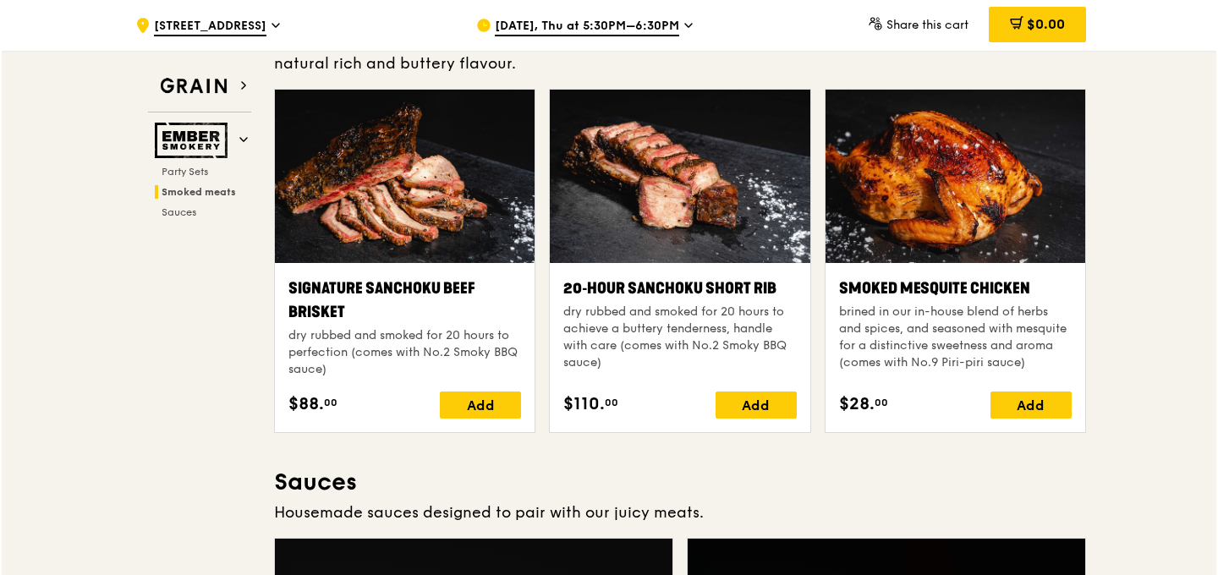
scroll to position [560, 0]
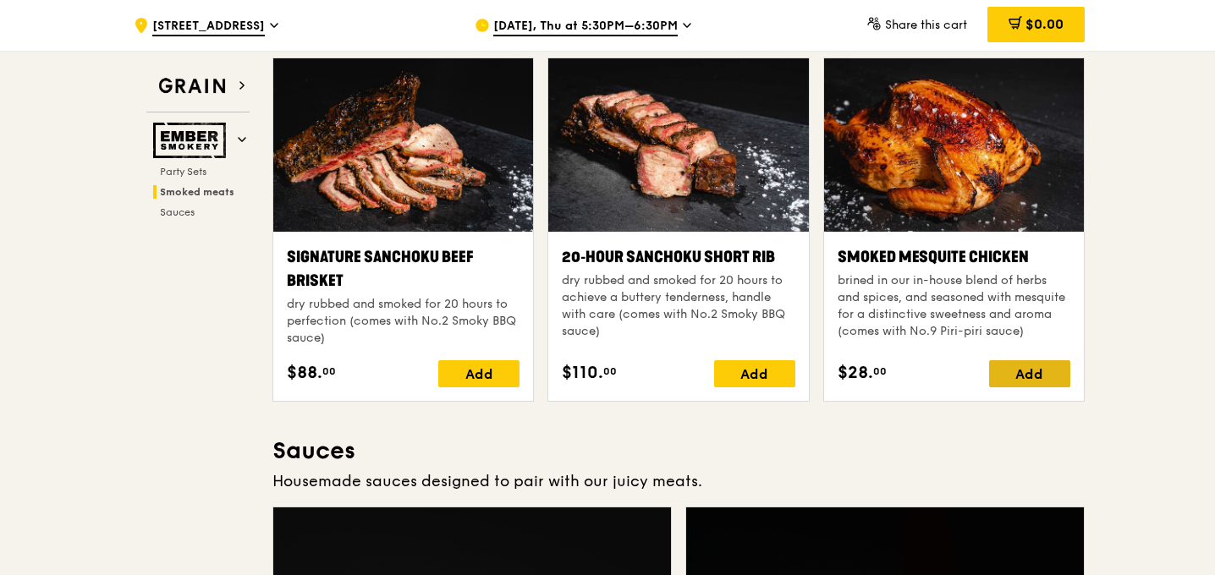
click at [1039, 360] on div "Add" at bounding box center [1029, 373] width 81 height 27
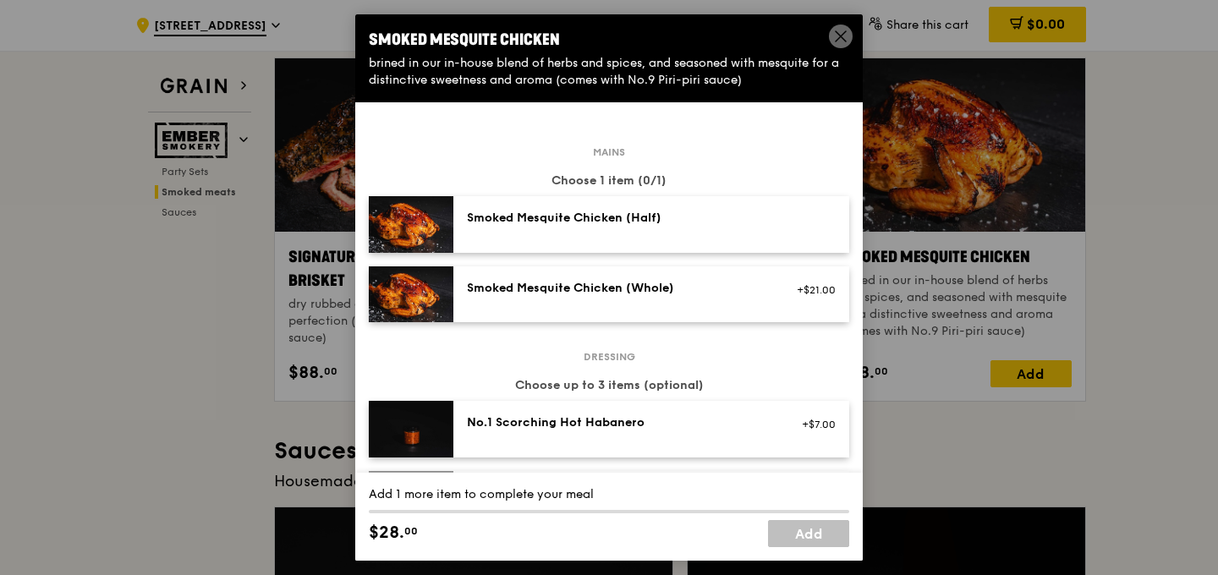
click at [645, 224] on div "Smoked Mesquite Chicken (Half)" at bounding box center [619, 218] width 304 height 17
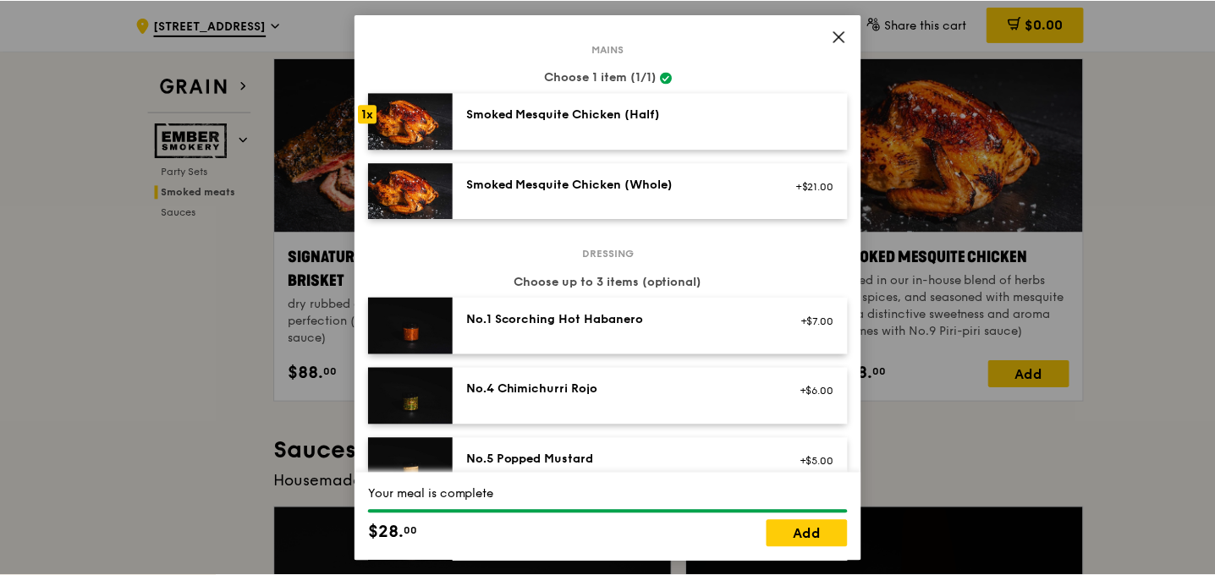
scroll to position [101, 0]
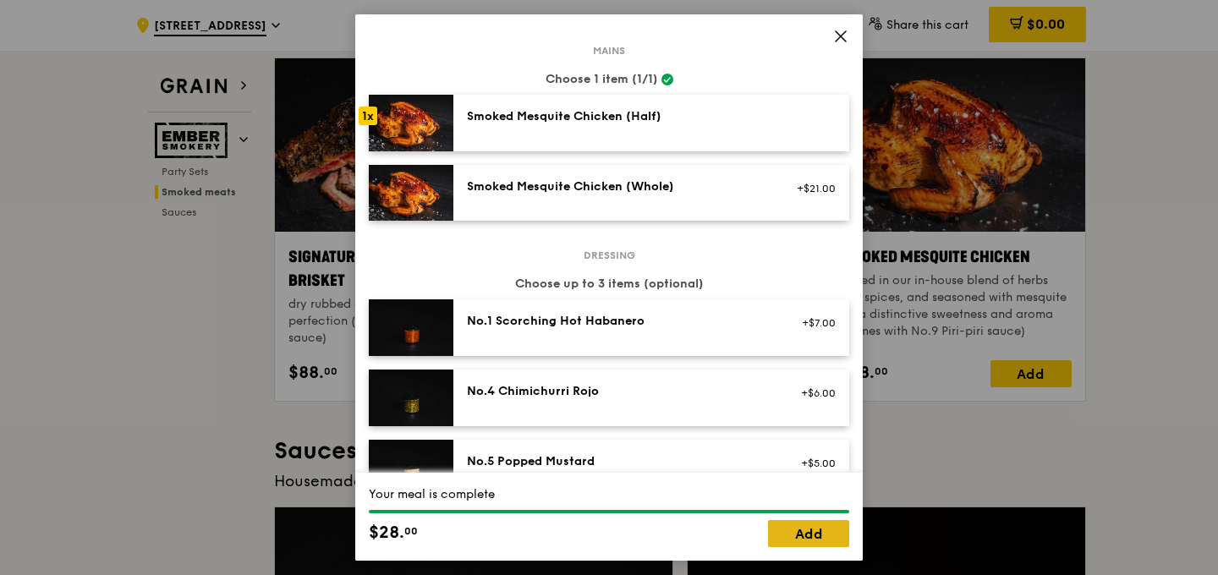
click at [825, 540] on link "Add" at bounding box center [808, 533] width 81 height 27
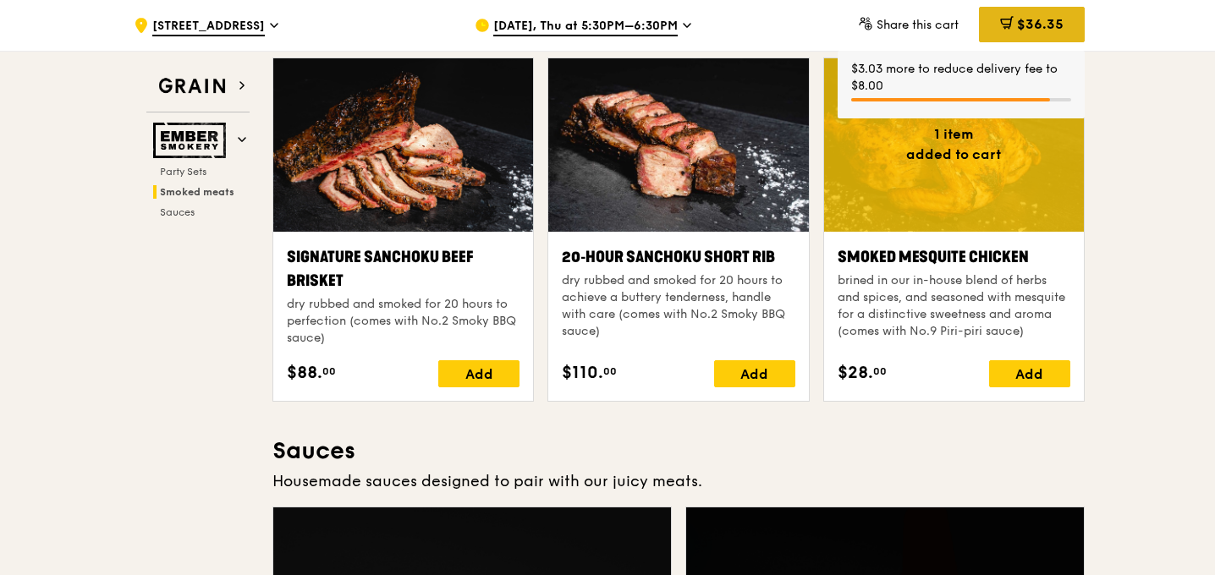
click at [1034, 17] on span "$36.35" at bounding box center [1040, 24] width 47 height 16
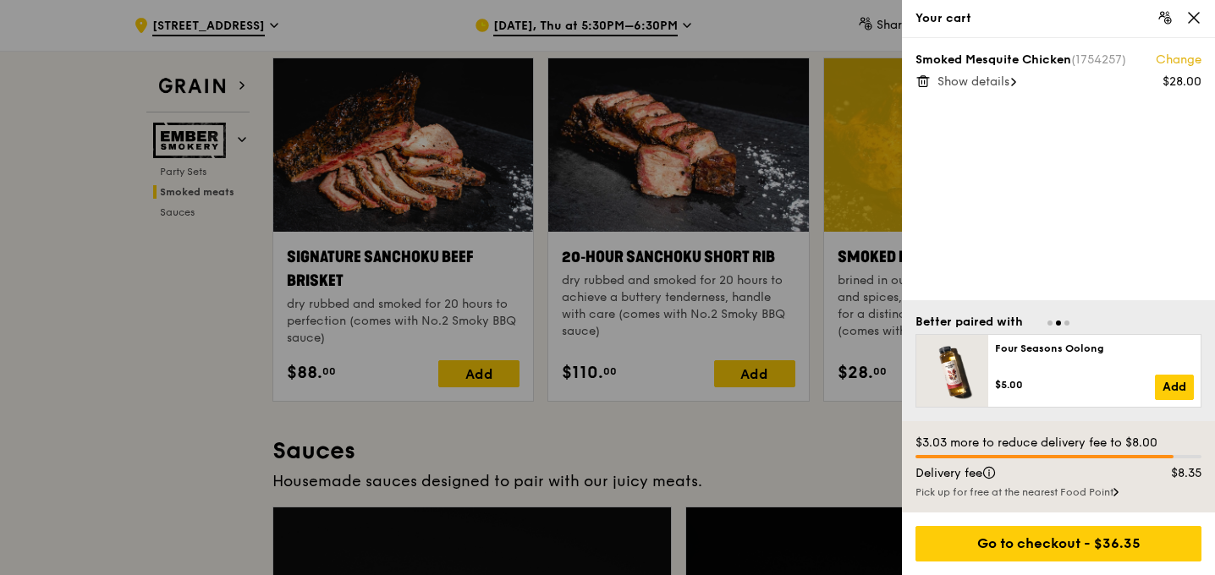
click at [174, 80] on div at bounding box center [607, 287] width 1215 height 575
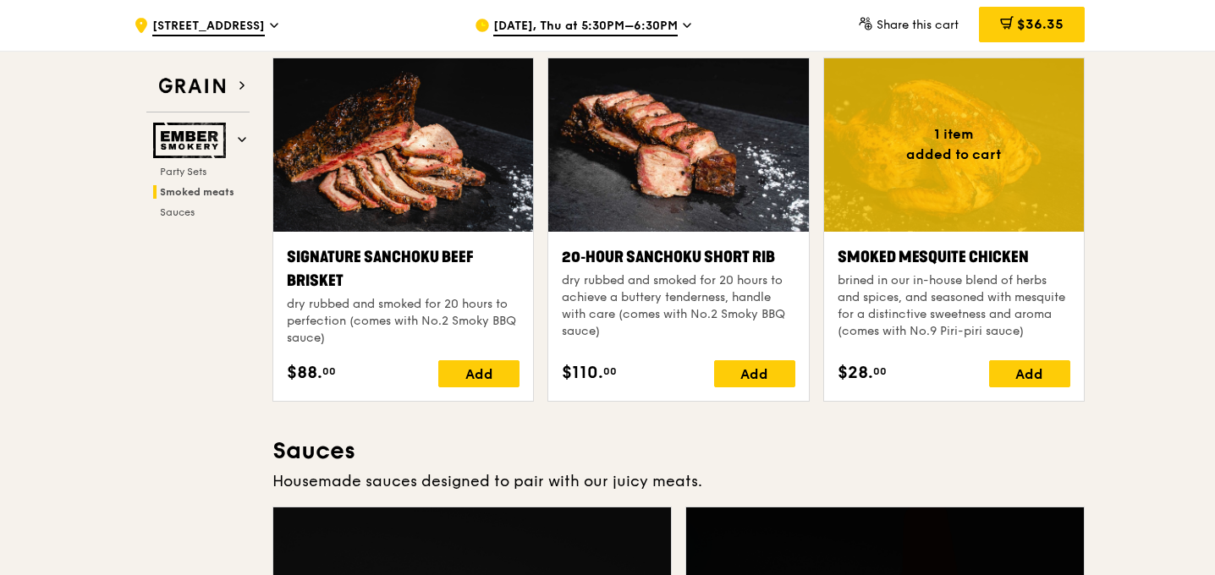
click at [174, 80] on img at bounding box center [192, 86] width 78 height 30
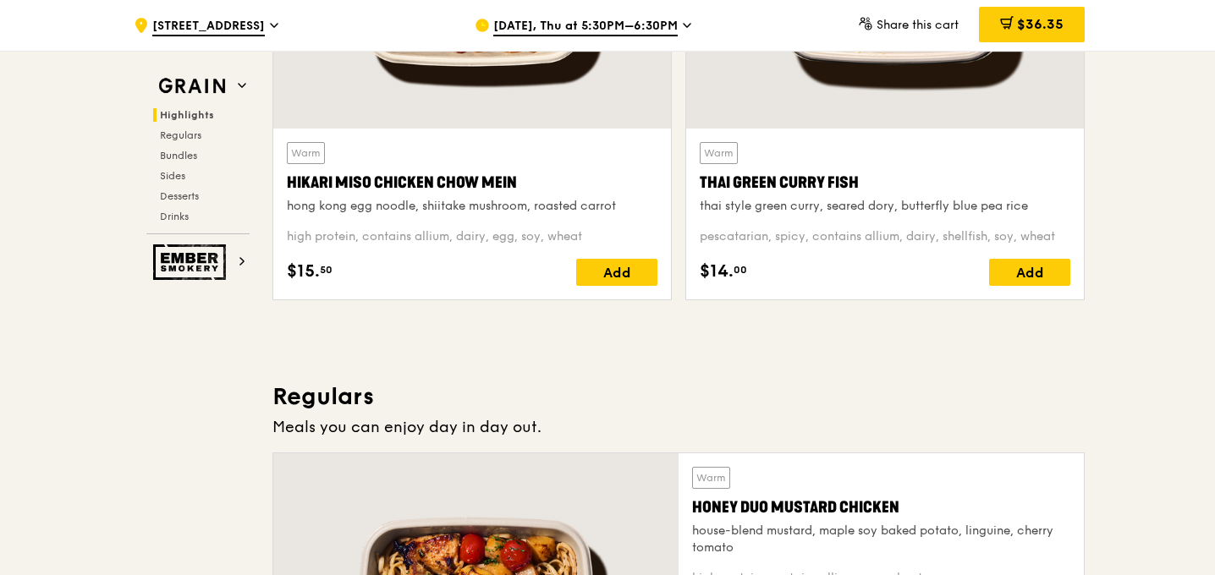
scroll to position [783, 0]
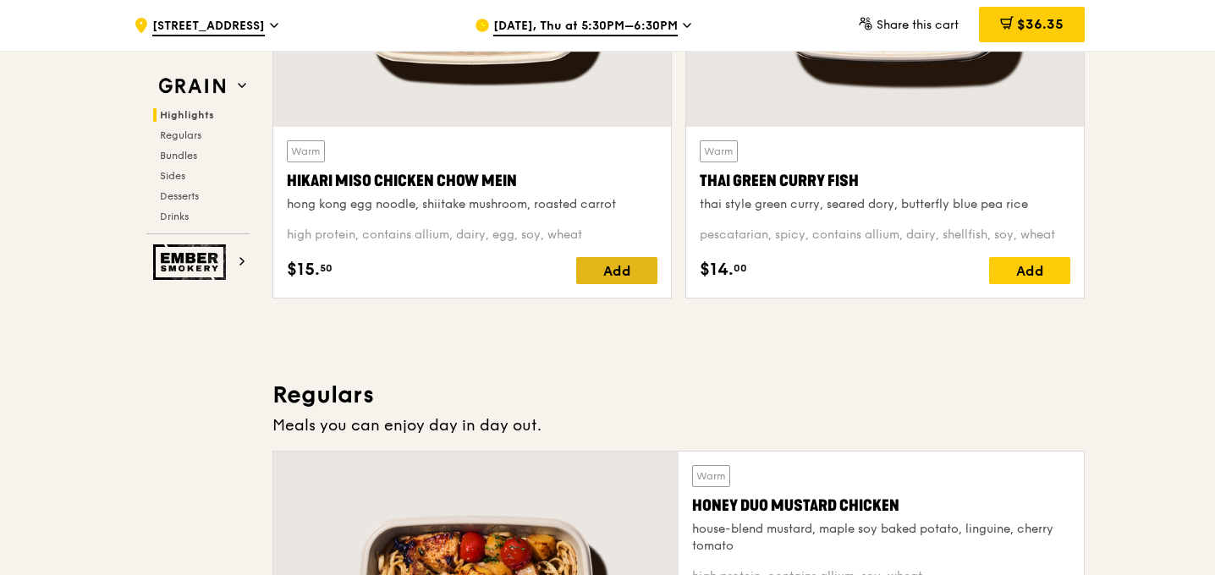
click at [614, 272] on div "Add" at bounding box center [616, 270] width 81 height 27
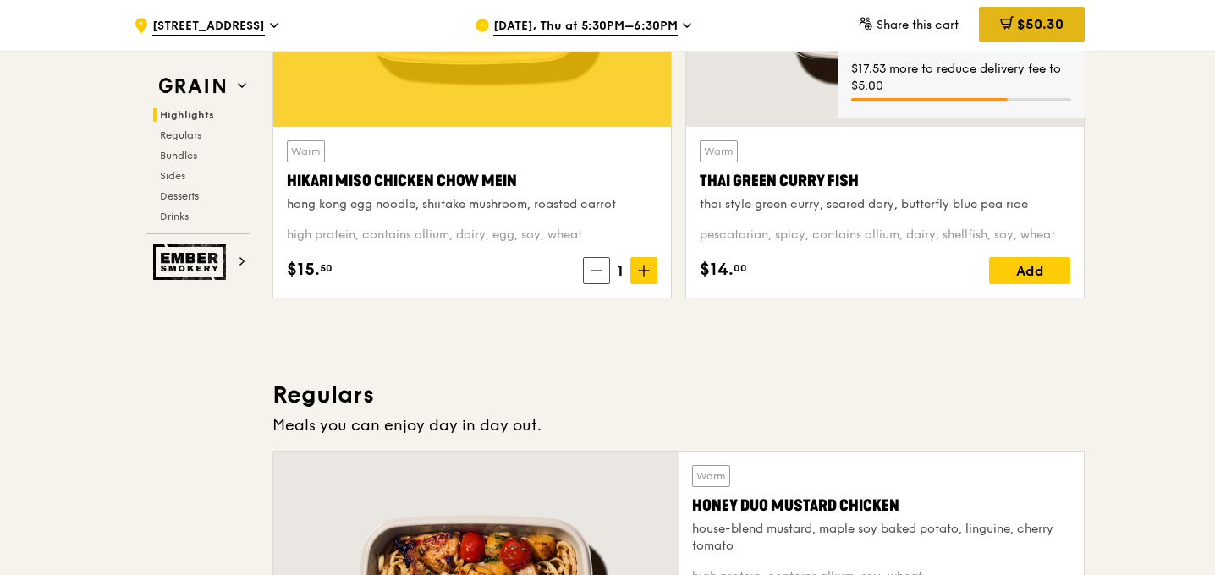
click at [1016, 33] on div "$50.30" at bounding box center [1032, 25] width 106 height 36
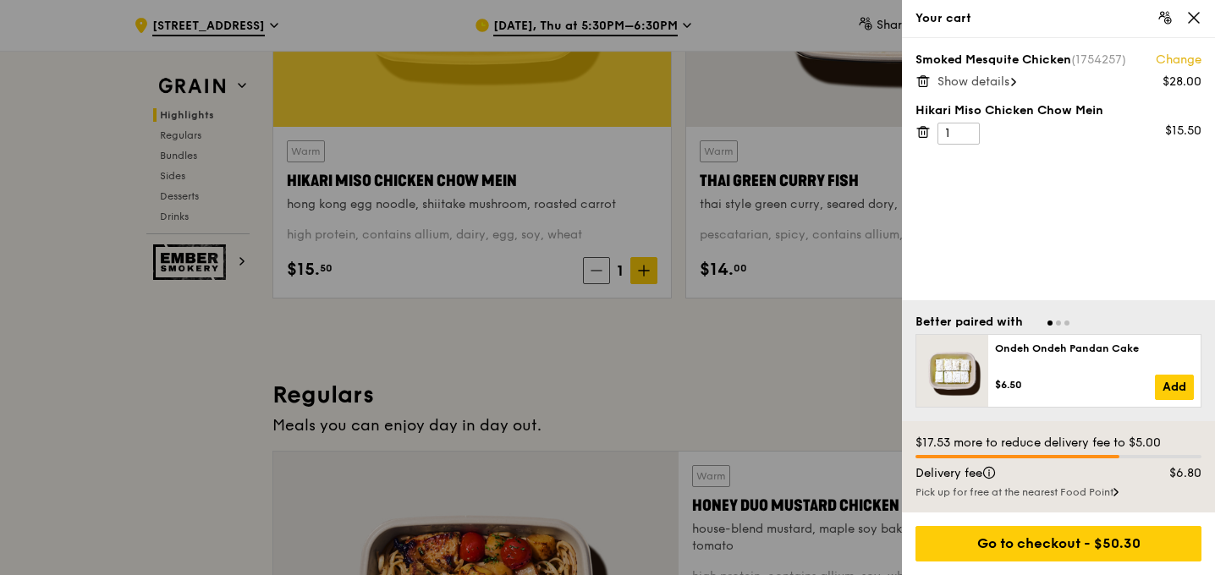
click at [1007, 80] on span "Show details" at bounding box center [973, 81] width 72 height 14
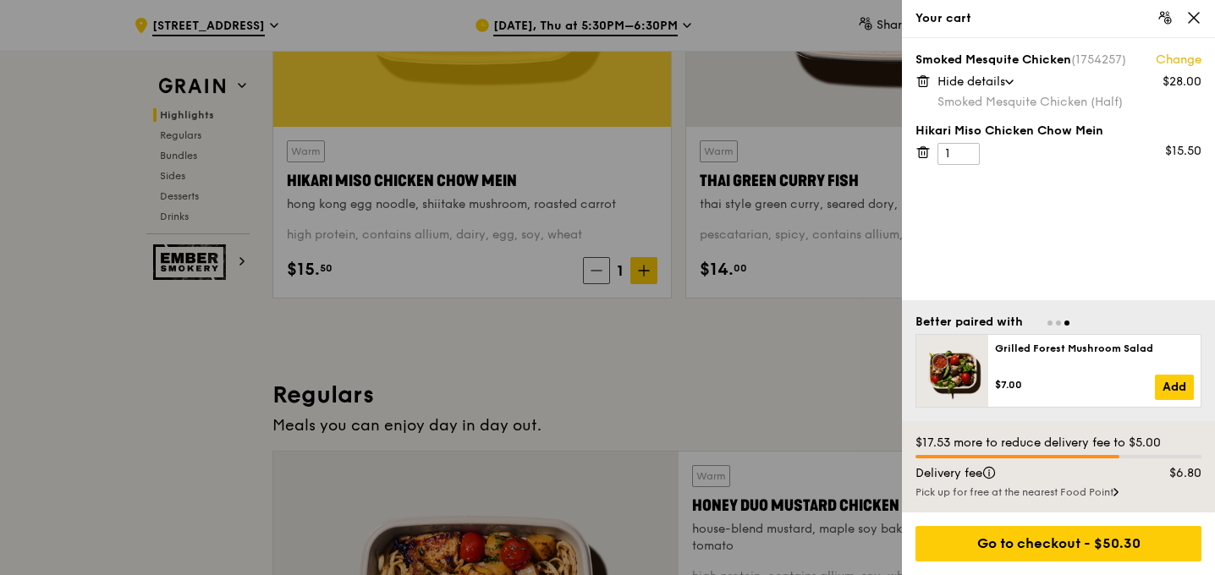
click at [184, 264] on div at bounding box center [607, 287] width 1215 height 575
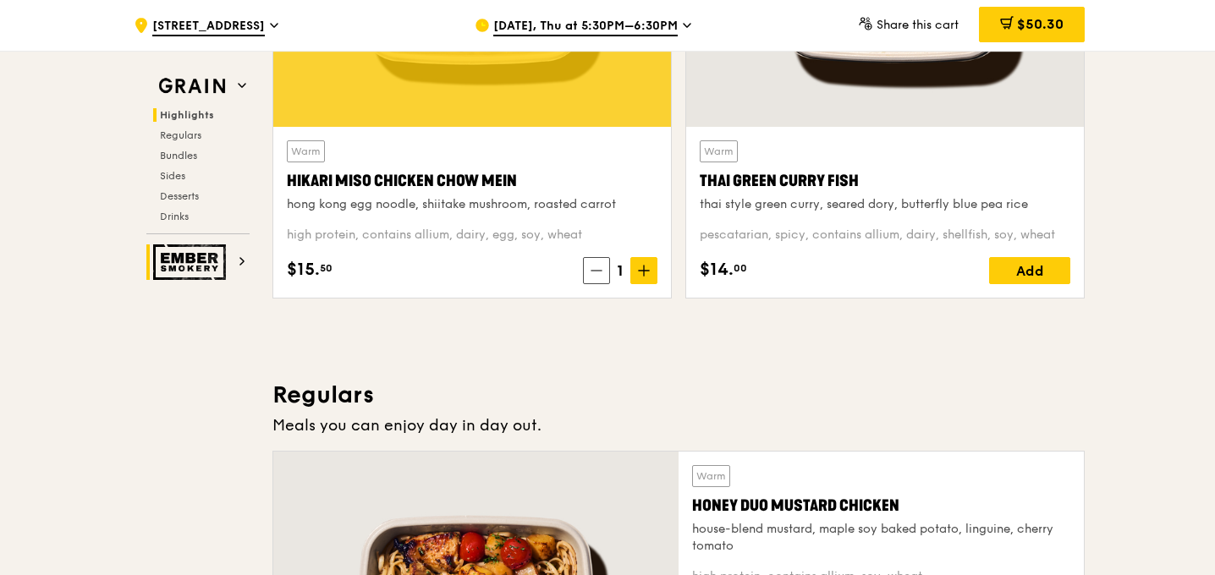
click at [184, 262] on img at bounding box center [192, 262] width 78 height 36
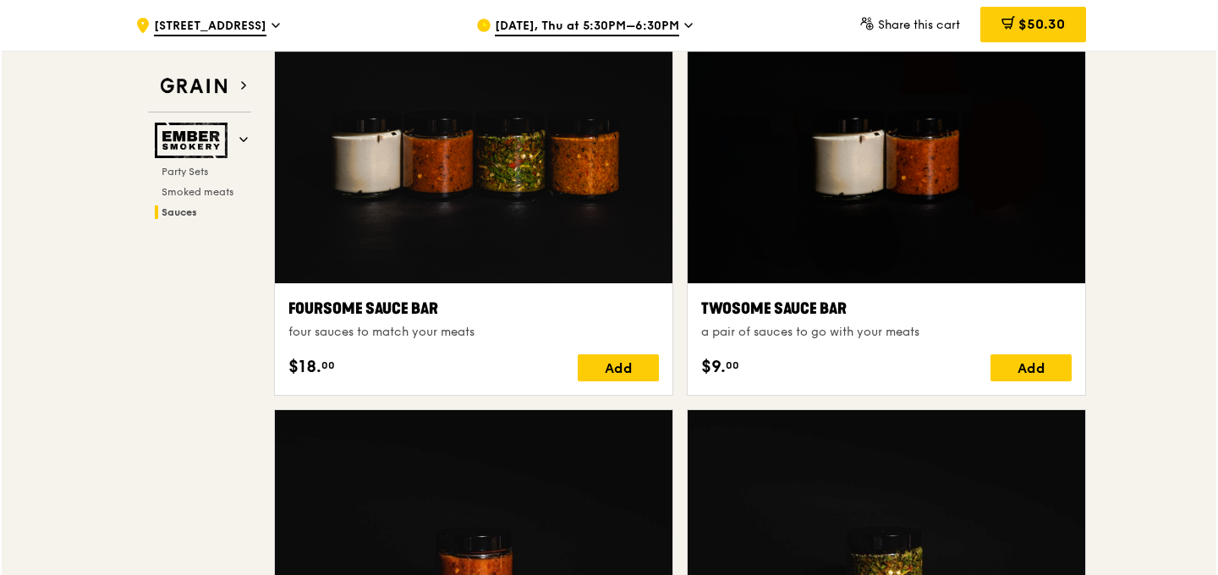
scroll to position [1045, 0]
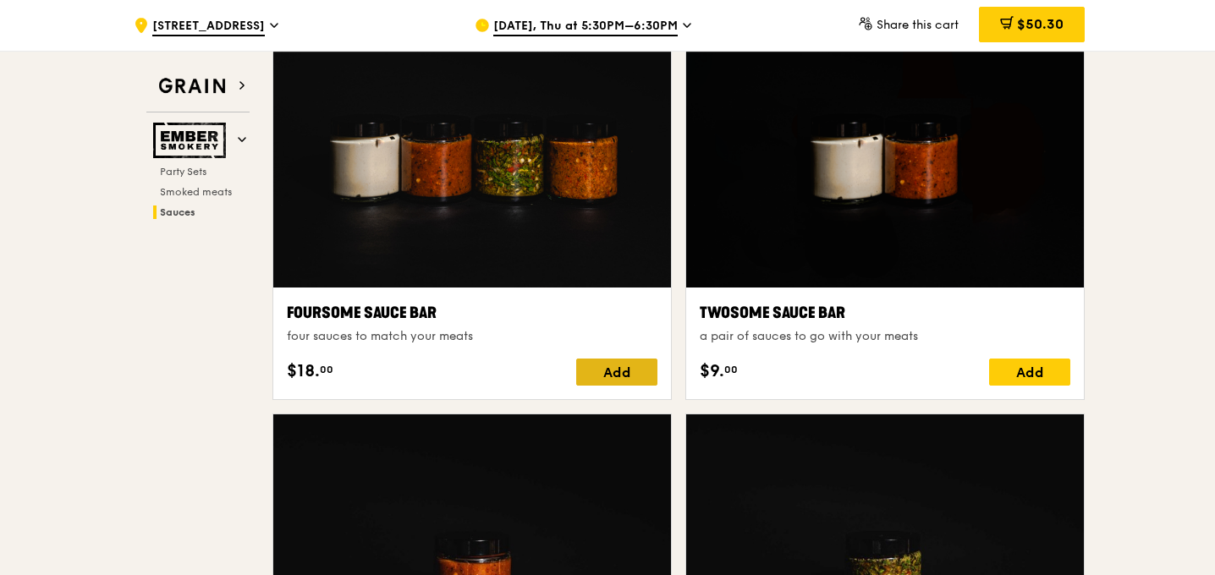
click at [606, 359] on div "Add" at bounding box center [616, 372] width 81 height 27
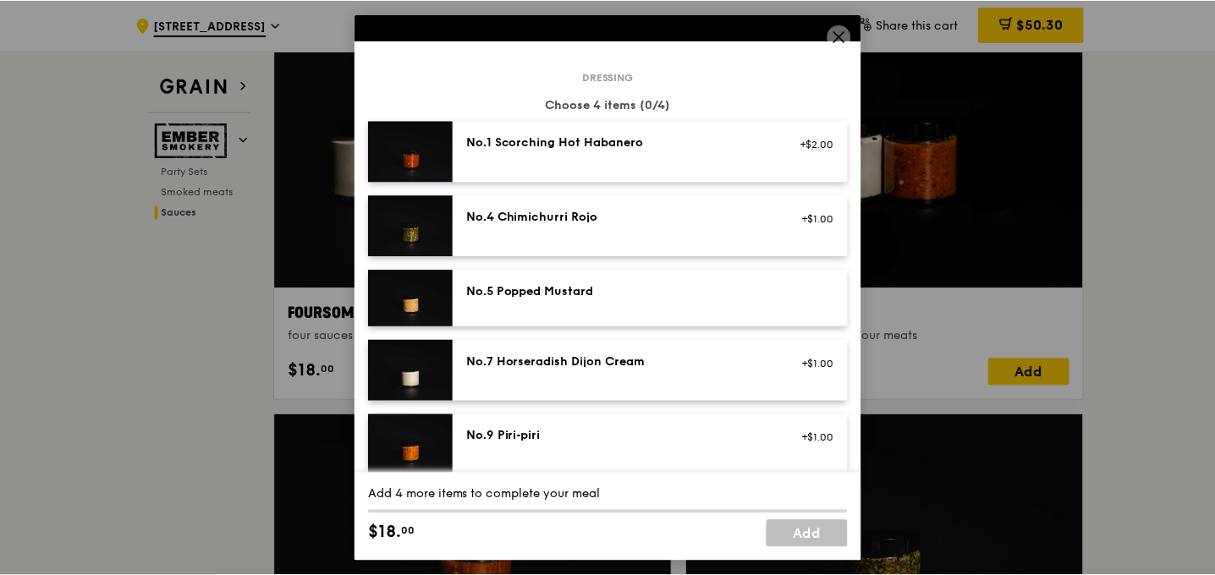
scroll to position [100, 0]
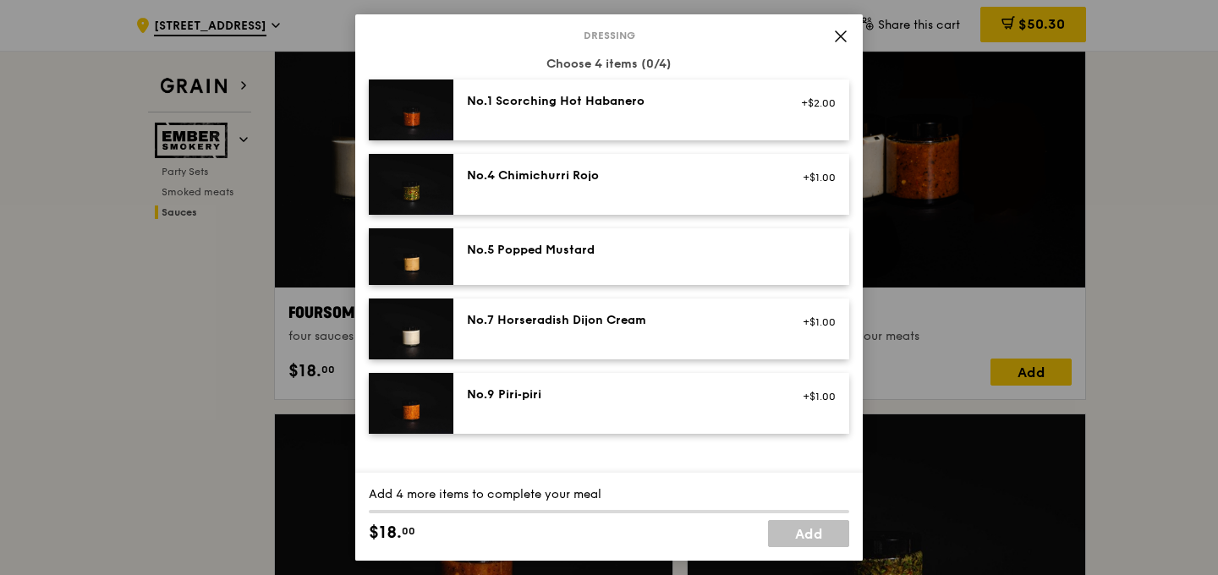
click at [844, 29] on icon at bounding box center [840, 36] width 15 height 15
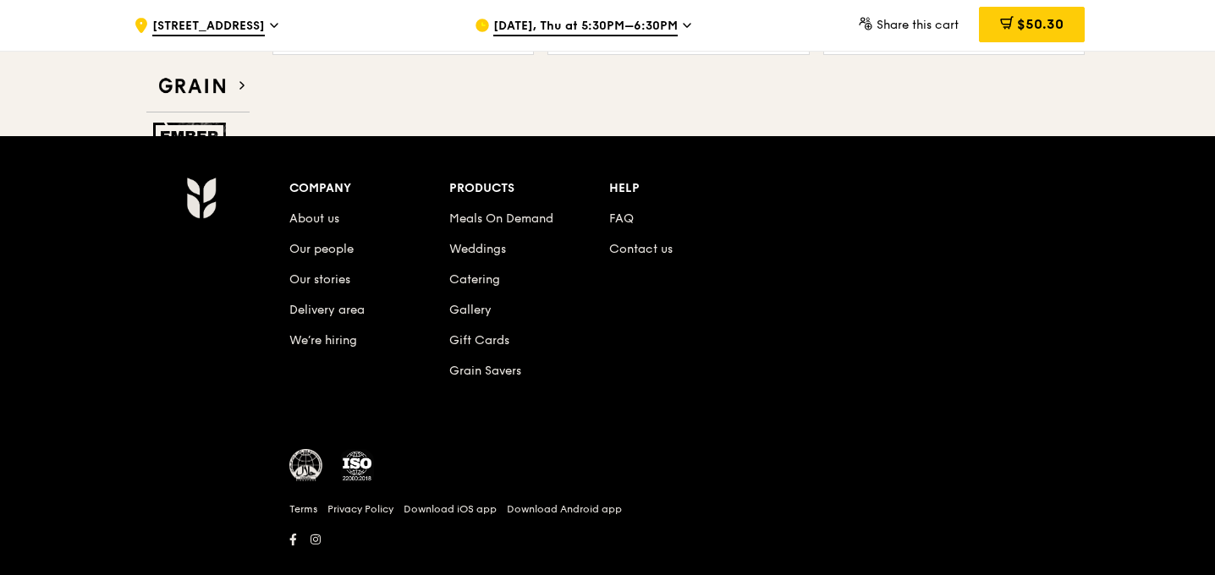
scroll to position [2164, 0]
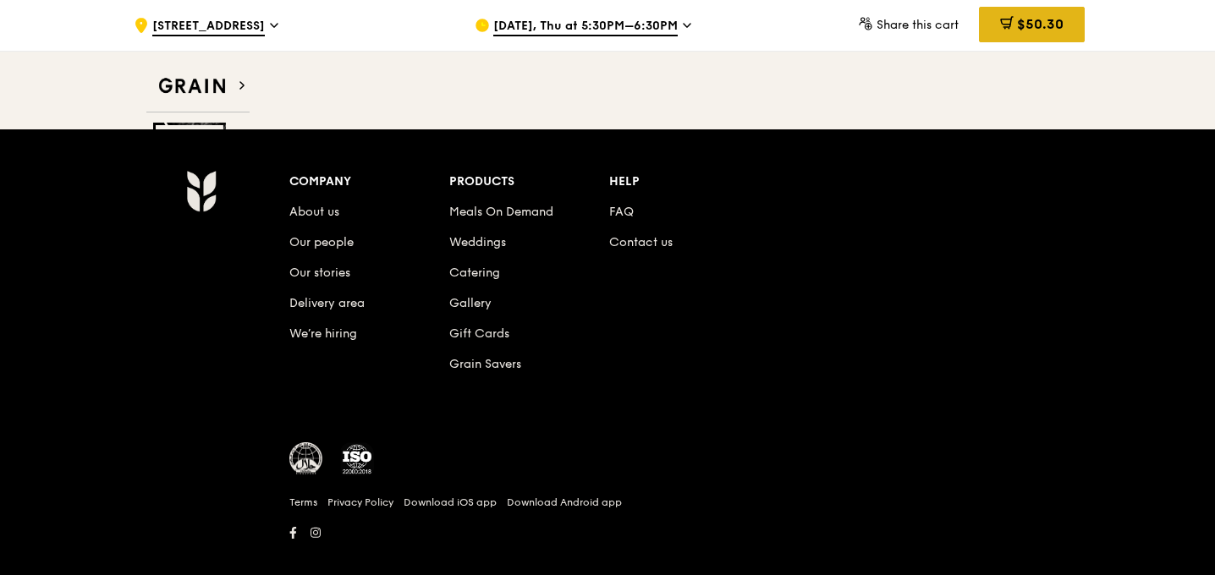
click at [1040, 30] on span "$50.30" at bounding box center [1040, 24] width 47 height 16
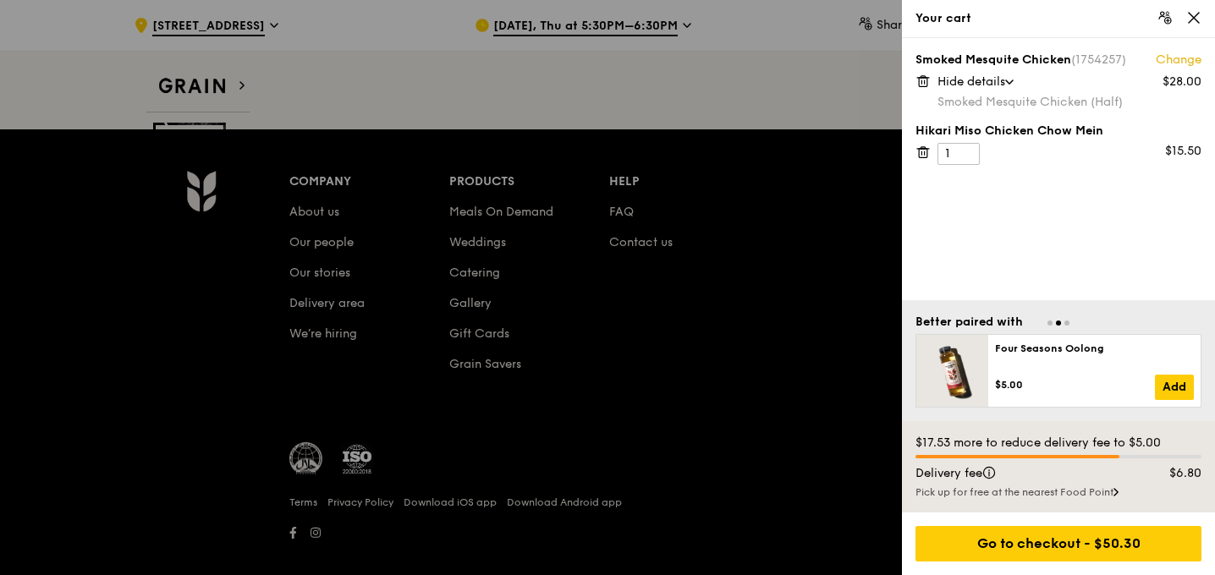
click at [919, 153] on icon at bounding box center [922, 152] width 15 height 15
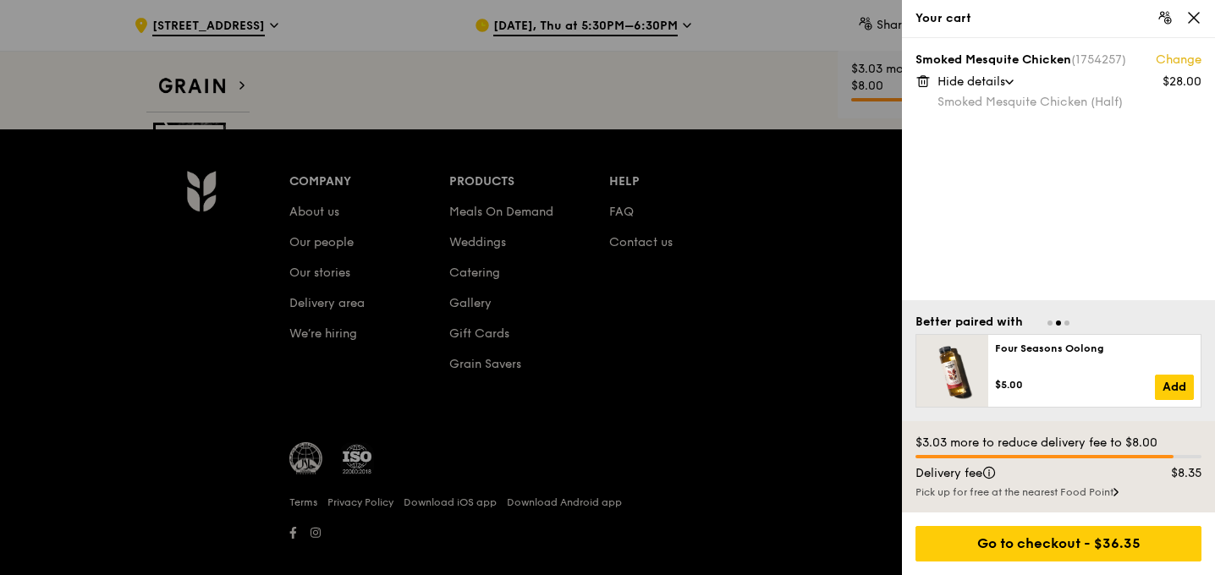
click at [926, 87] on icon at bounding box center [922, 81] width 15 height 15
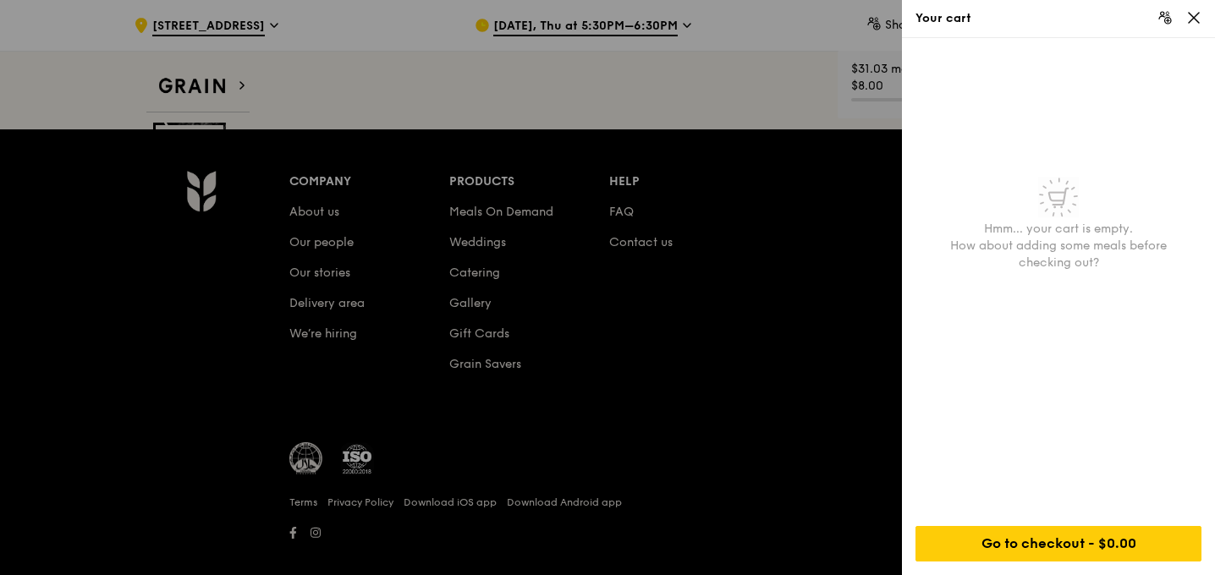
click at [1192, 15] on icon at bounding box center [1193, 17] width 15 height 15
